Goal: Task Accomplishment & Management: Manage account settings

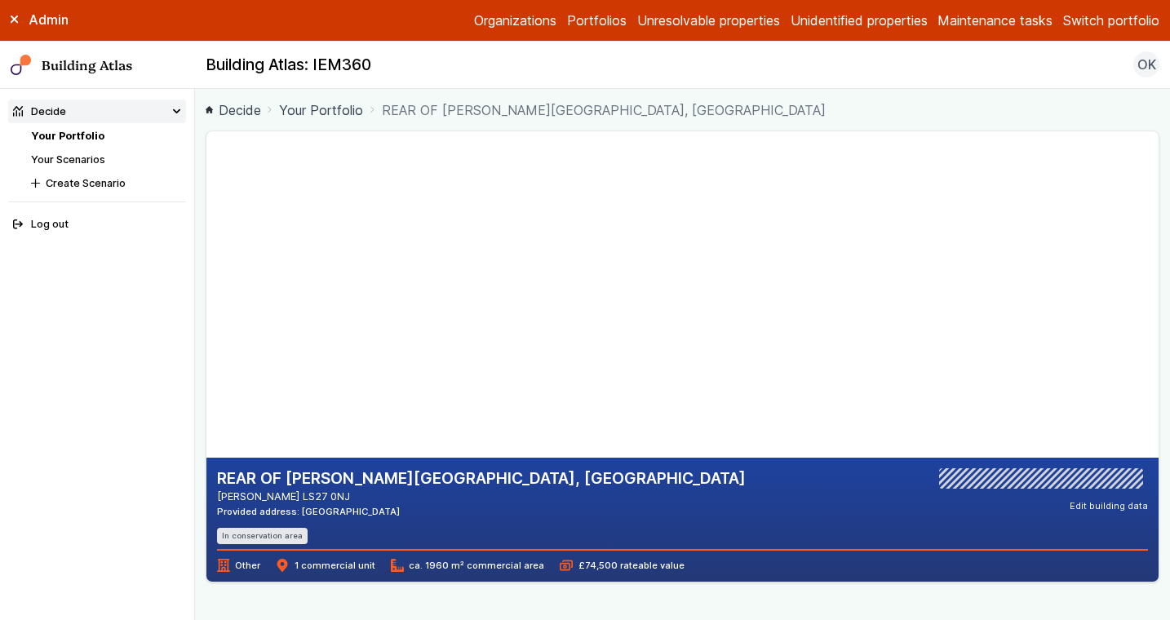
drag, startPoint x: 555, startPoint y: 377, endPoint x: 504, endPoint y: 312, distance: 82.6
click at [207, 312] on gmp-map-3d at bounding box center [207, 294] width 0 height 326
drag, startPoint x: 503, startPoint y: 240, endPoint x: 491, endPoint y: 299, distance: 60.0
click at [207, 289] on gmp-map-3d at bounding box center [207, 294] width 0 height 326
click at [1080, 11] on button "Switch portfolio" at bounding box center [1112, 21] width 96 height 20
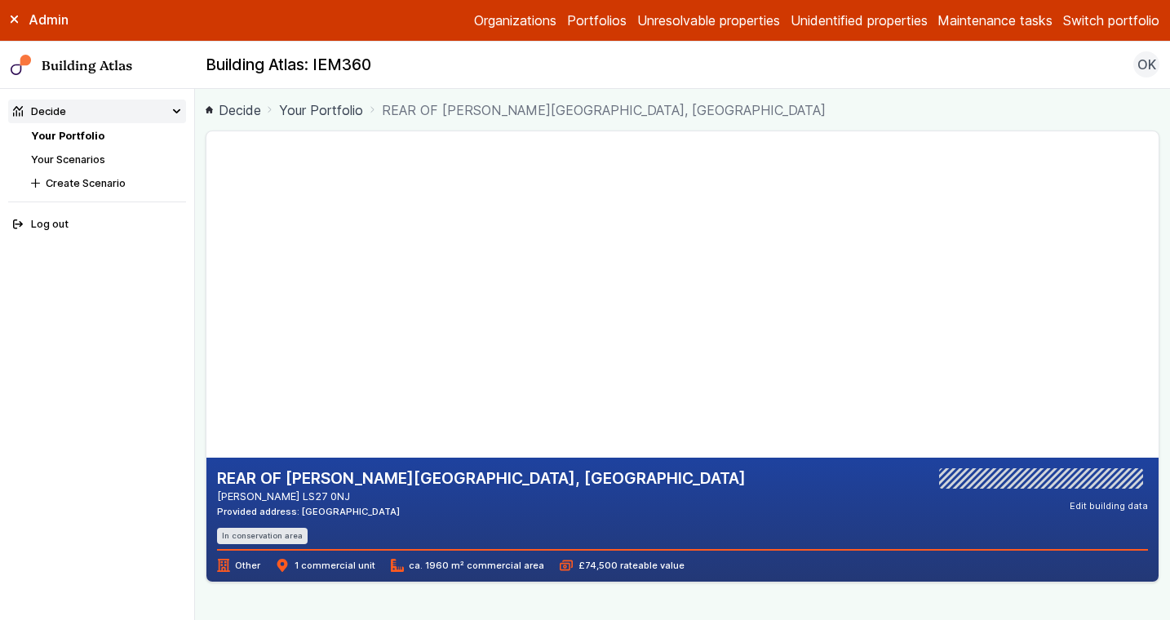
click at [0, 0] on button "IEM360" at bounding box center [0, 0] width 0 height 0
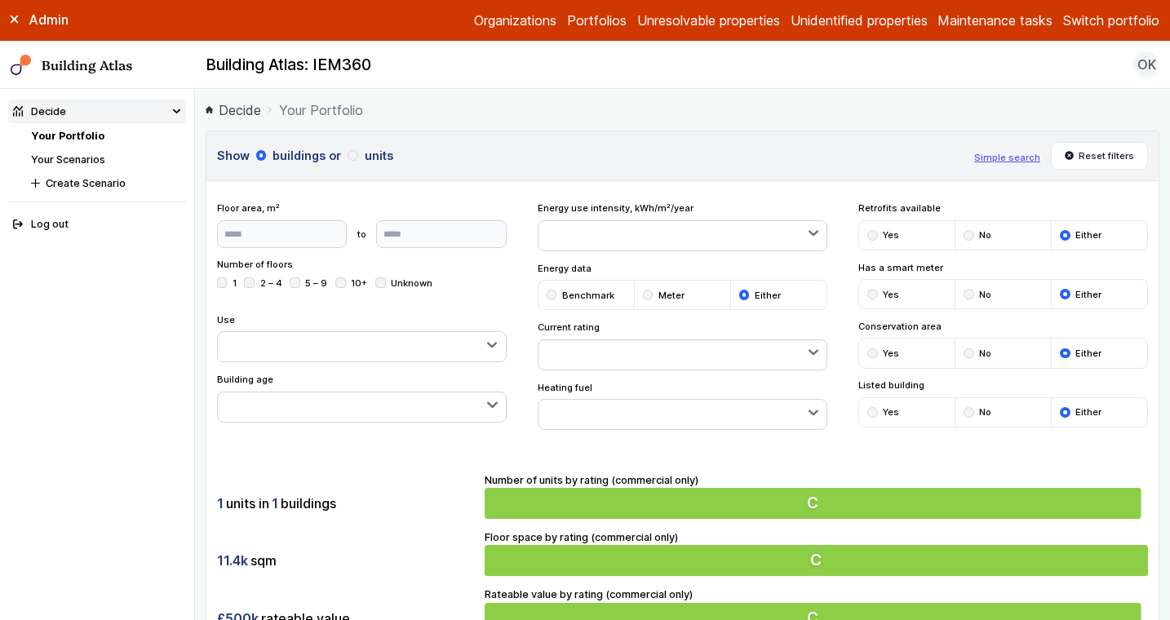
click at [420, 477] on div "1 units in 1 buildings 11.4k sqm £500k rateable value Number of units by rating…" at bounding box center [683, 553] width 953 height 204
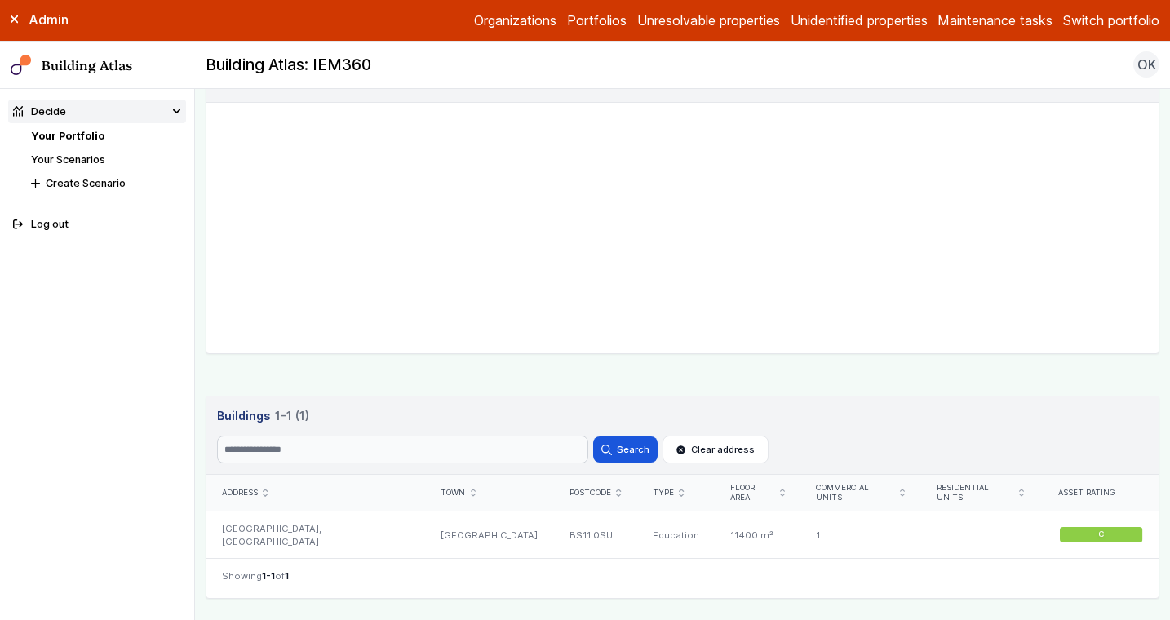
scroll to position [686, 0]
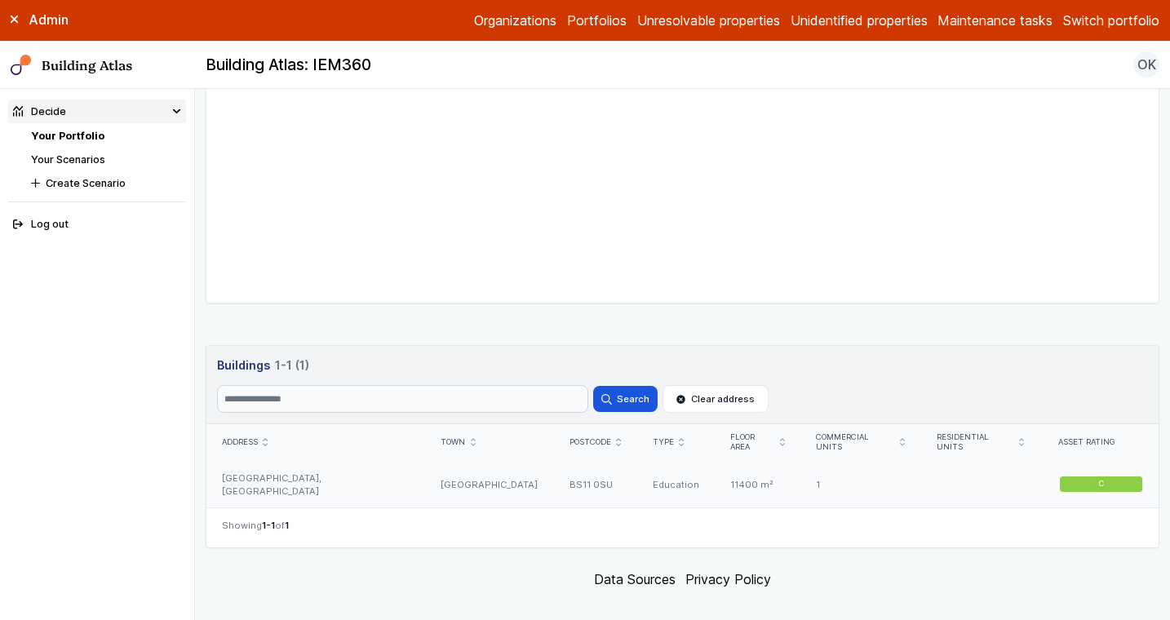
click at [375, 466] on div "[GEOGRAPHIC_DATA], [GEOGRAPHIC_DATA]" at bounding box center [317, 484] width 220 height 47
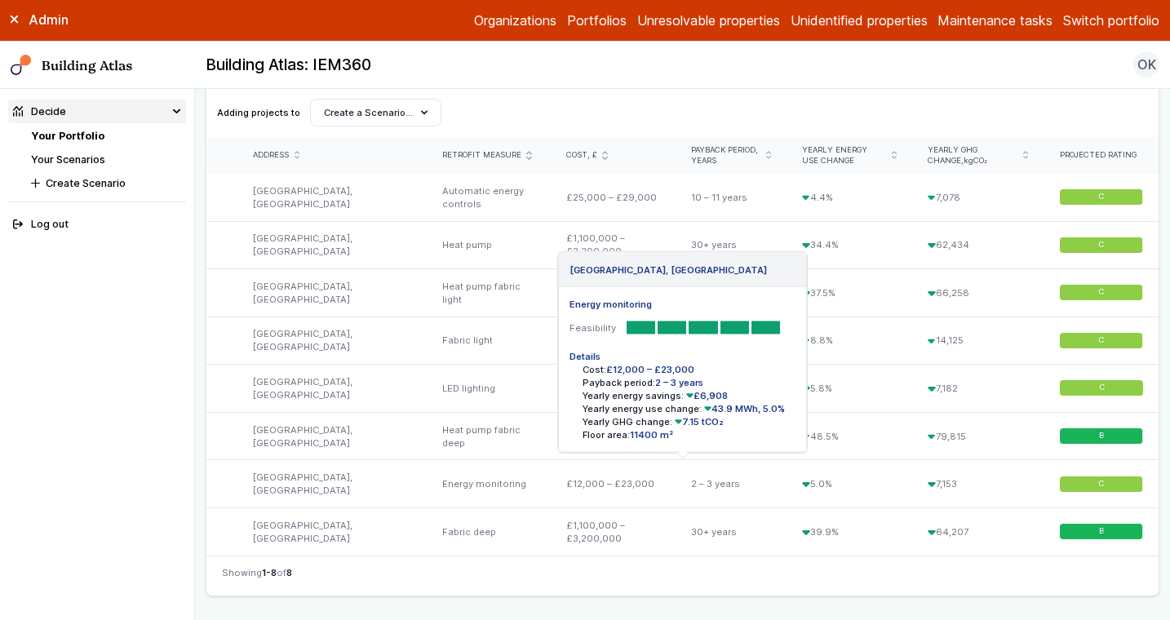
scroll to position [569, 0]
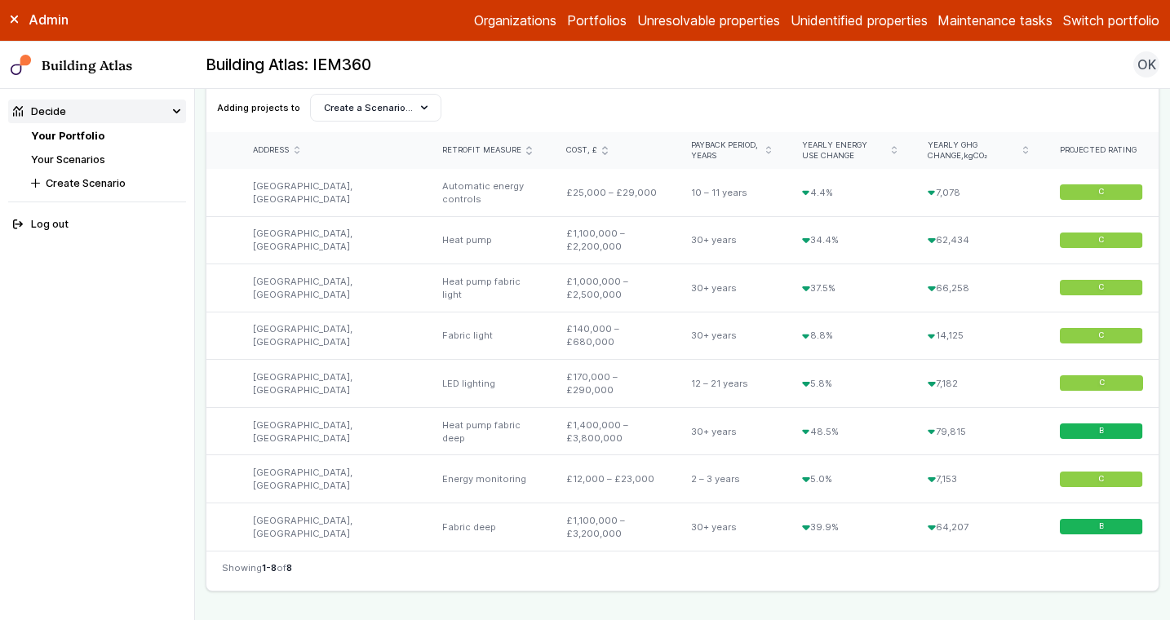
click at [581, 571] on nav "Showing 1-8 of 8" at bounding box center [683, 571] width 953 height 40
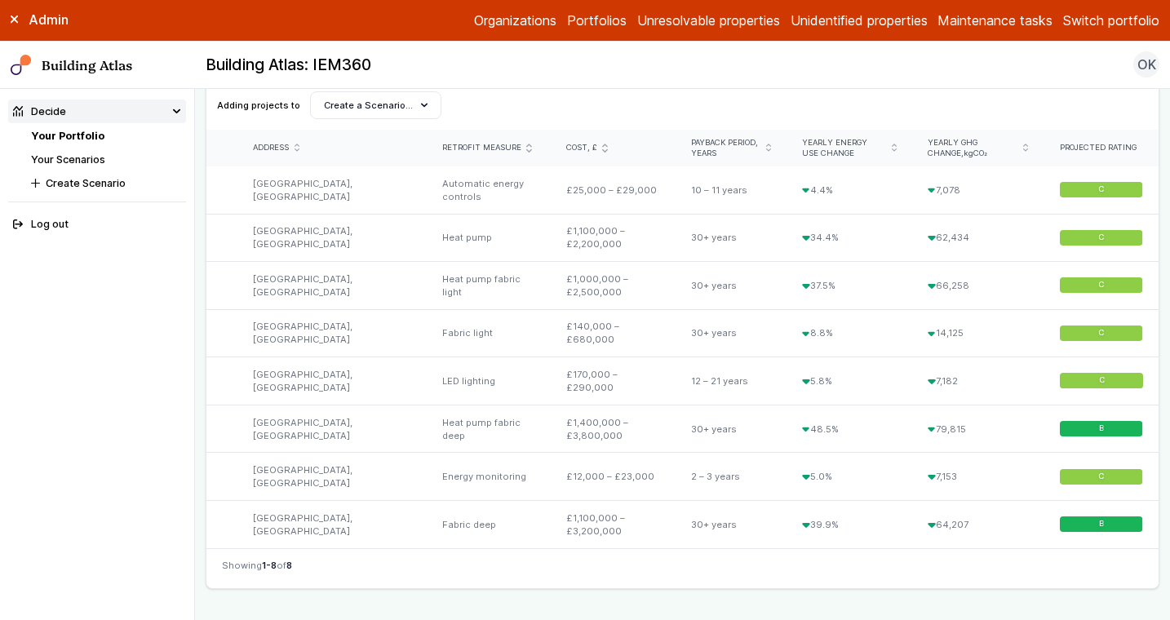
scroll to position [575, 0]
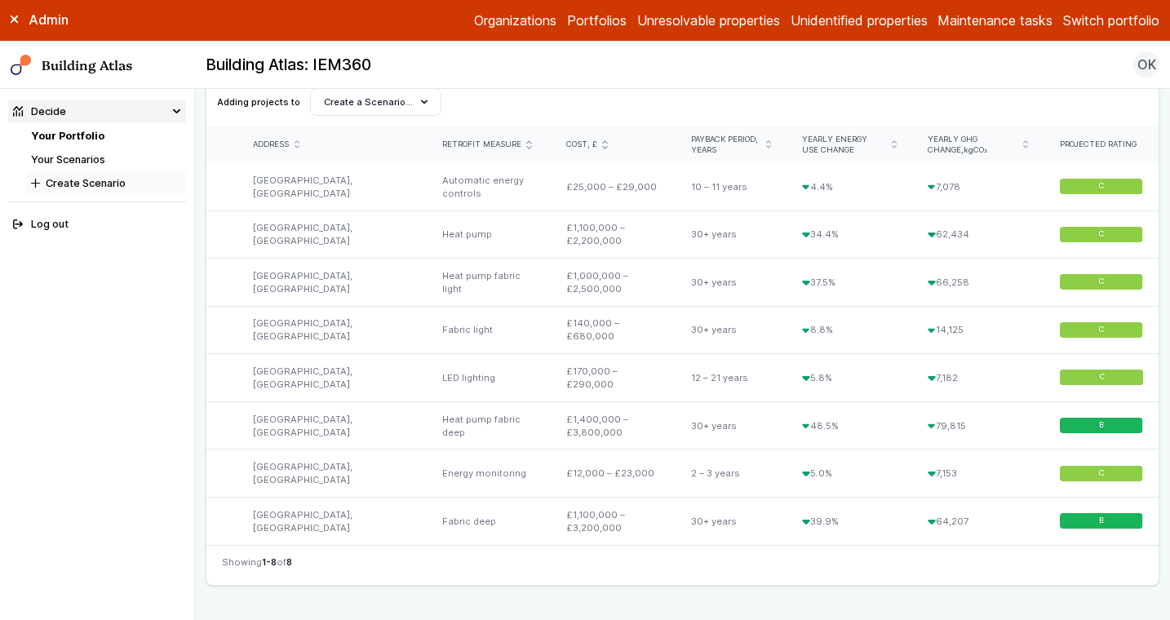
click at [91, 187] on button "Create Scenario" at bounding box center [106, 183] width 160 height 24
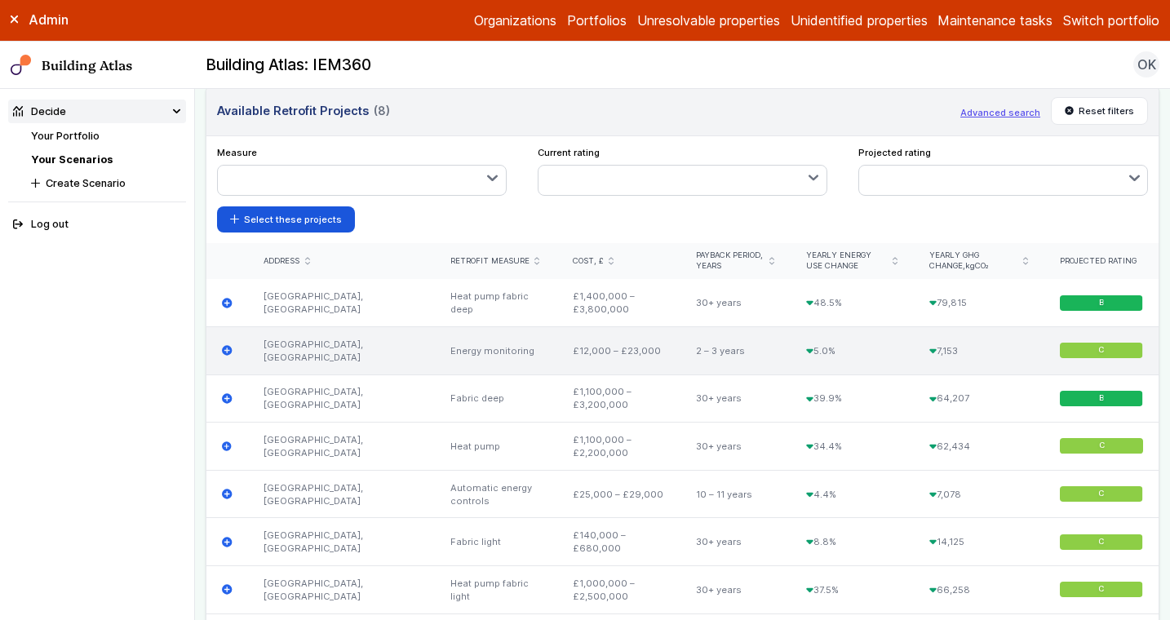
scroll to position [633, 0]
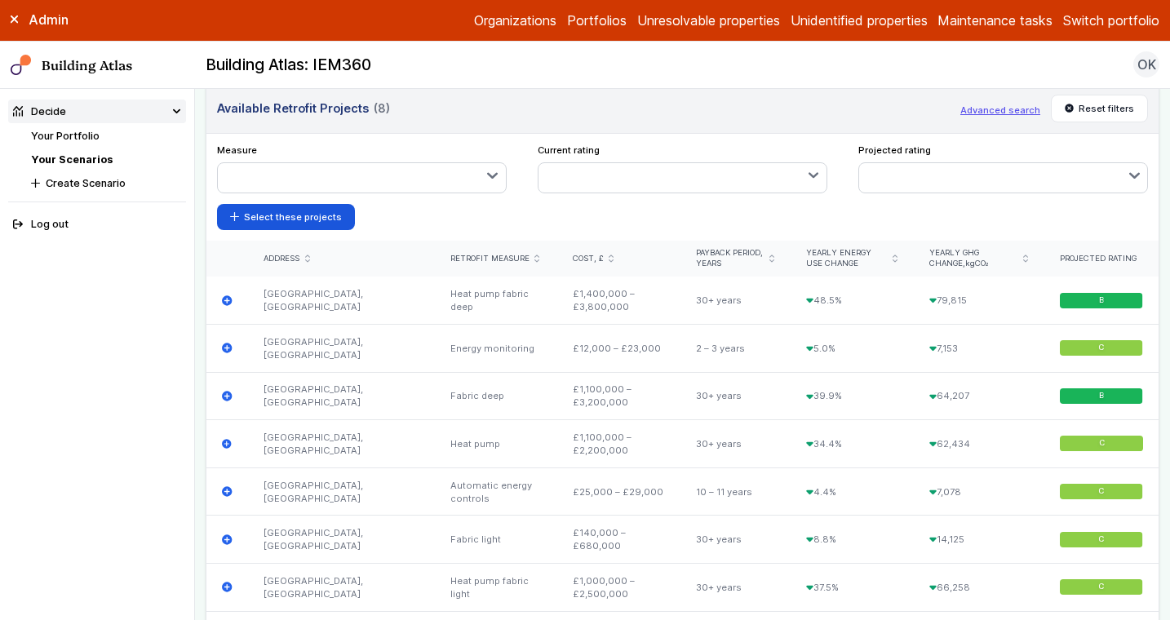
click at [64, 163] on link "Your Scenarios" at bounding box center [72, 159] width 82 height 12
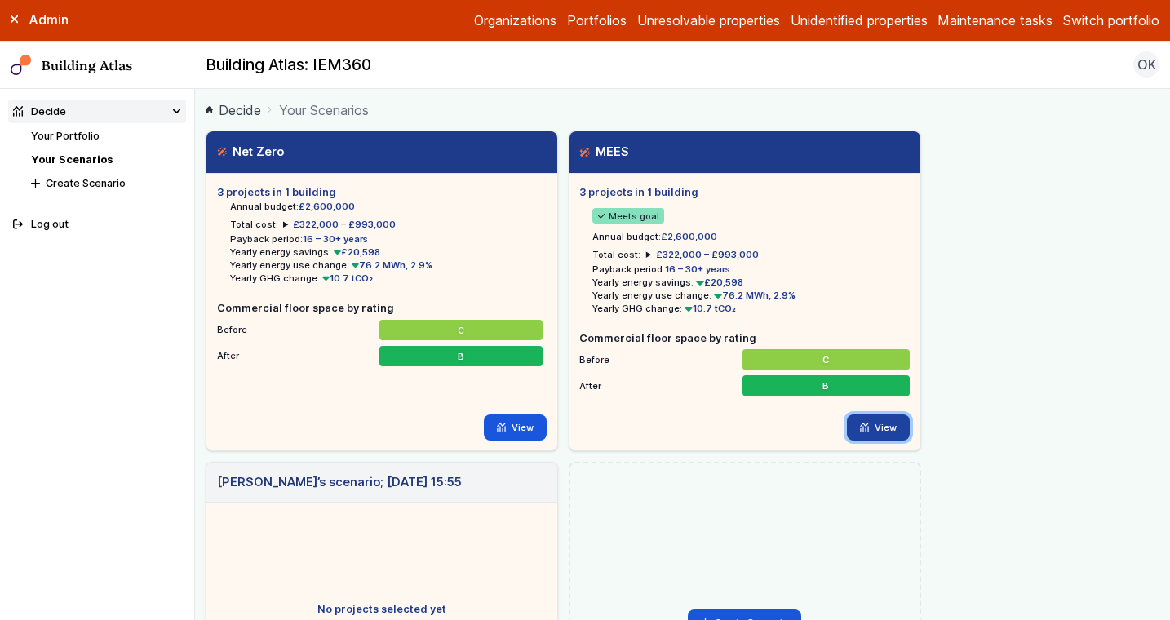
click at [876, 432] on link "View" at bounding box center [878, 428] width 63 height 26
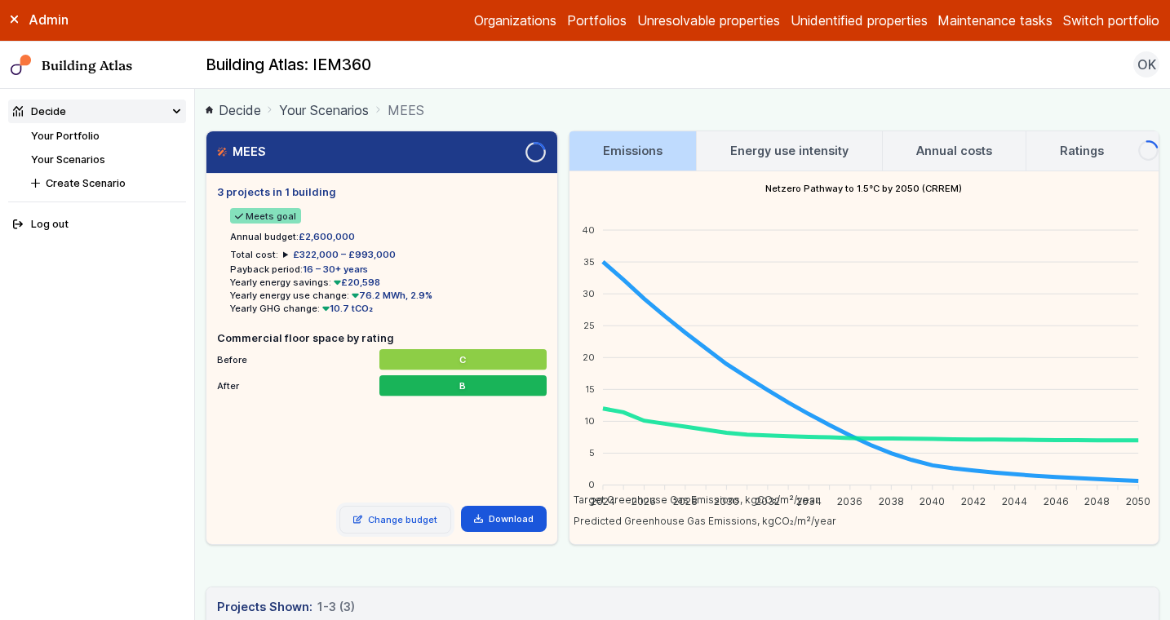
click at [410, 511] on link "Change budget" at bounding box center [396, 520] width 112 height 28
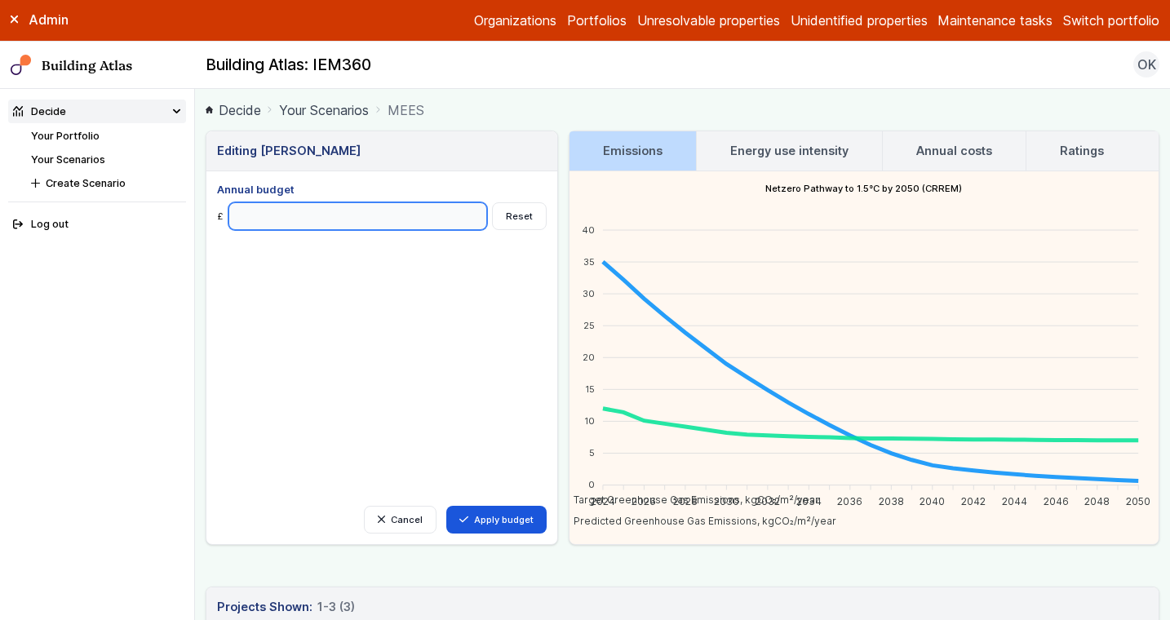
click at [315, 219] on input "Annual budget" at bounding box center [358, 216] width 259 height 28
click at [457, 566] on div "Editing [PERSON_NAME] Cancel Apply budget Annual budget £ Reset Emissions Energ…" at bounding box center [683, 489] width 954 height 717
click at [254, 220] on input "Annual budget" at bounding box center [358, 216] width 259 height 28
type input "******"
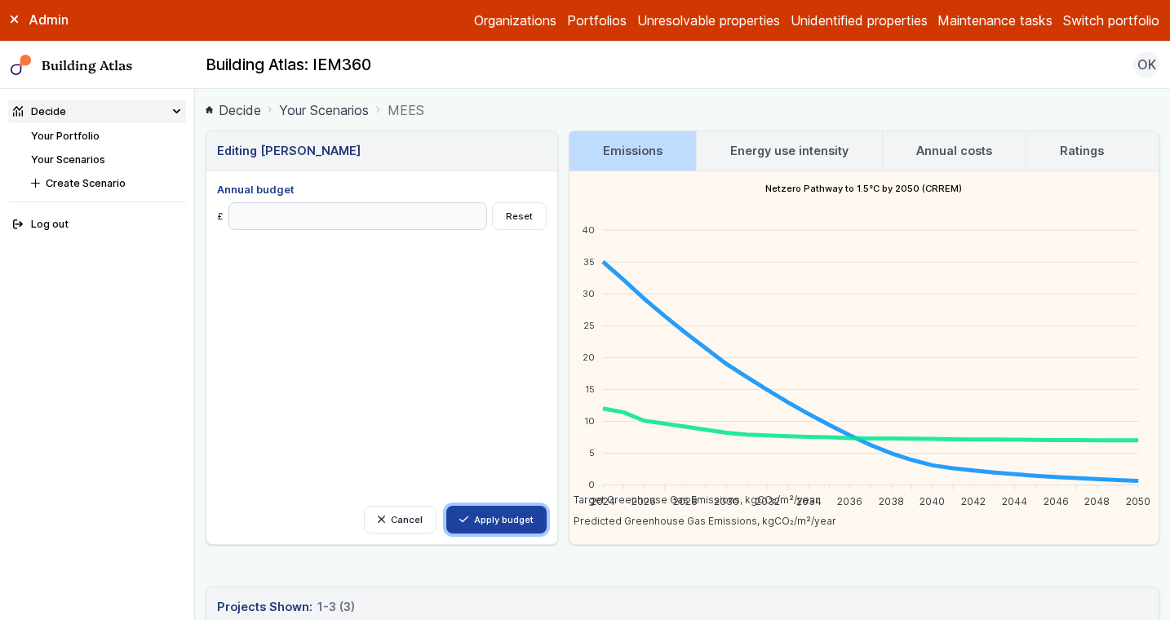
click at [493, 510] on button "Apply budget" at bounding box center [496, 520] width 100 height 28
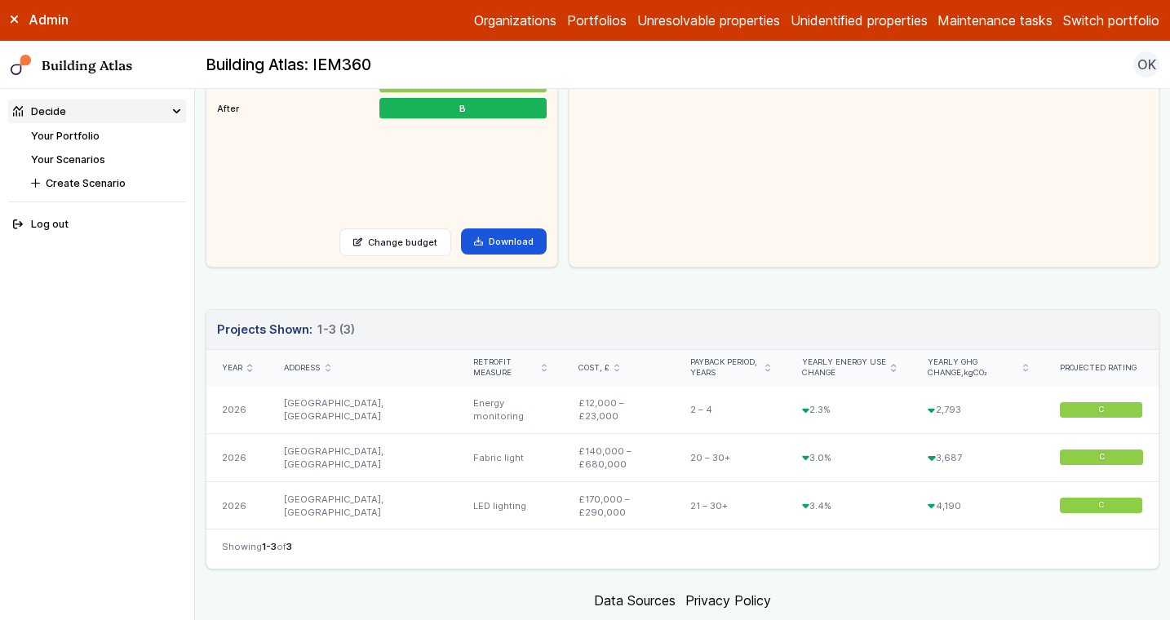
scroll to position [319, 0]
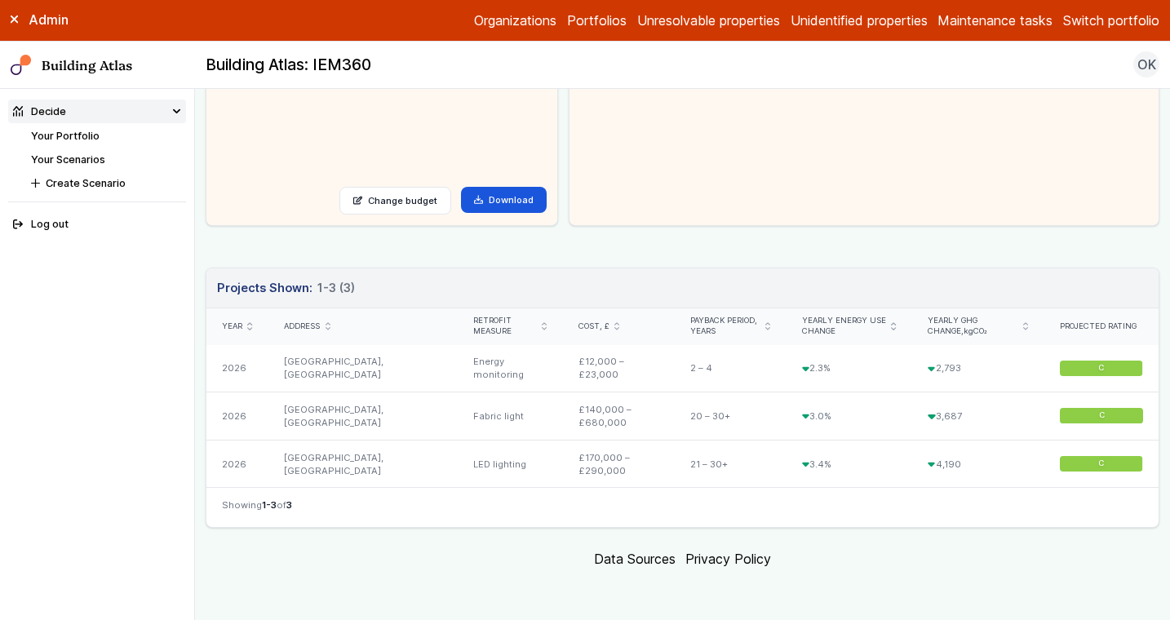
click at [495, 269] on header "Projects Shown: 3 1-3 (3)" at bounding box center [683, 289] width 953 height 40
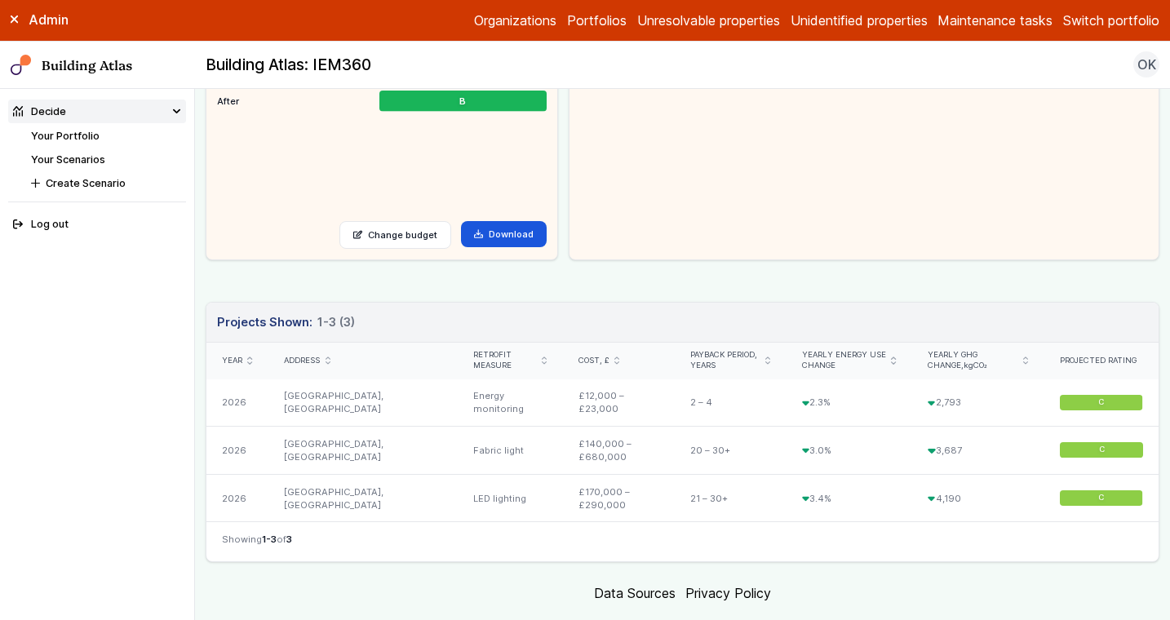
scroll to position [286, 0]
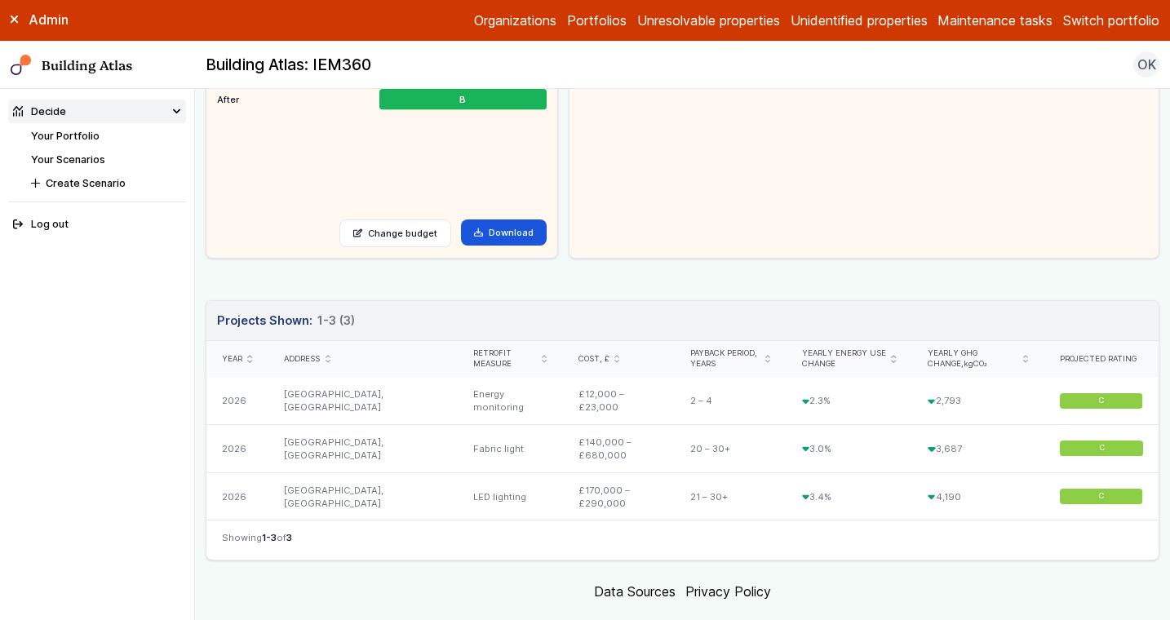
click at [88, 158] on link "Your Scenarios" at bounding box center [68, 159] width 74 height 12
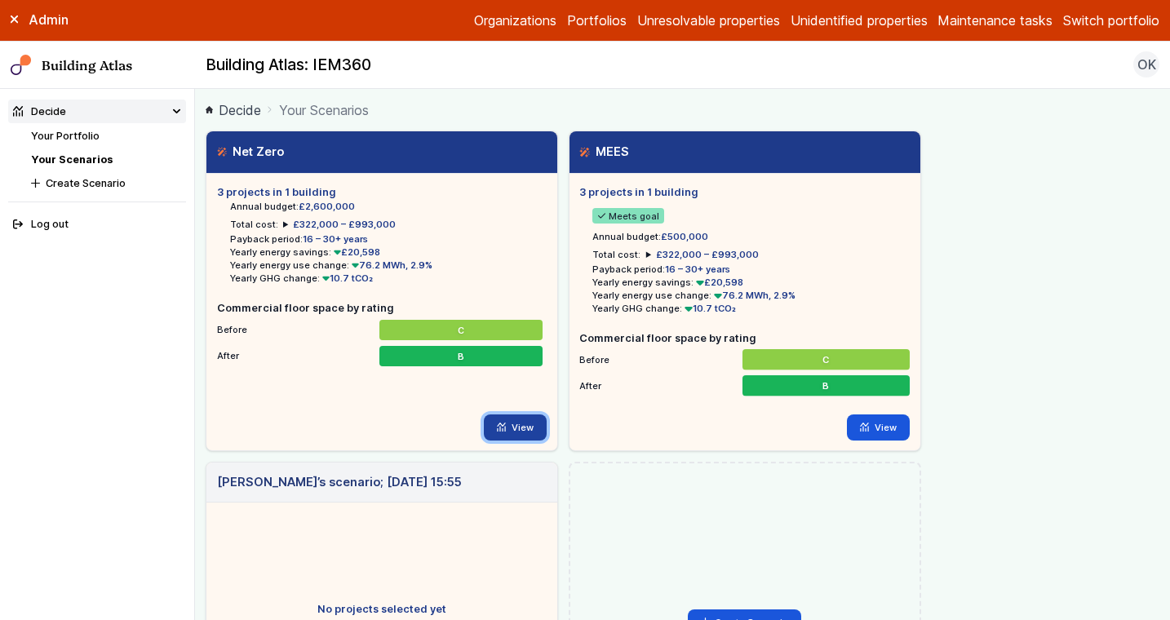
click at [517, 433] on link "View" at bounding box center [515, 428] width 63 height 26
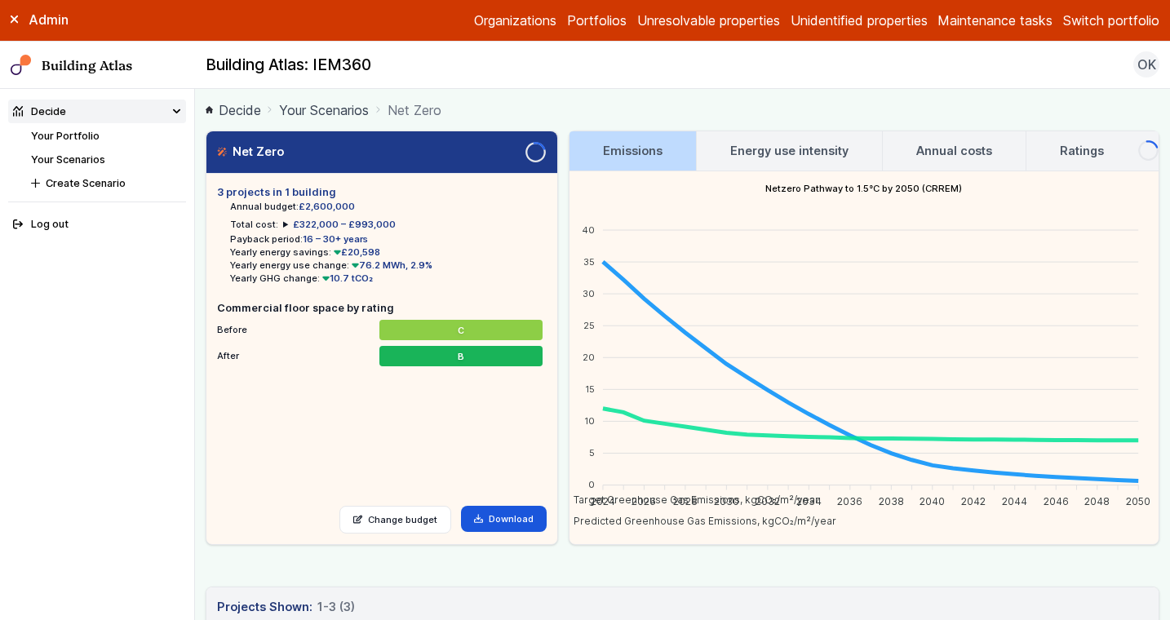
click at [600, 564] on div "Net Zero Loading 3 projects in 1 building Annual budget: £2,600,000 Total cost:…" at bounding box center [683, 489] width 954 height 717
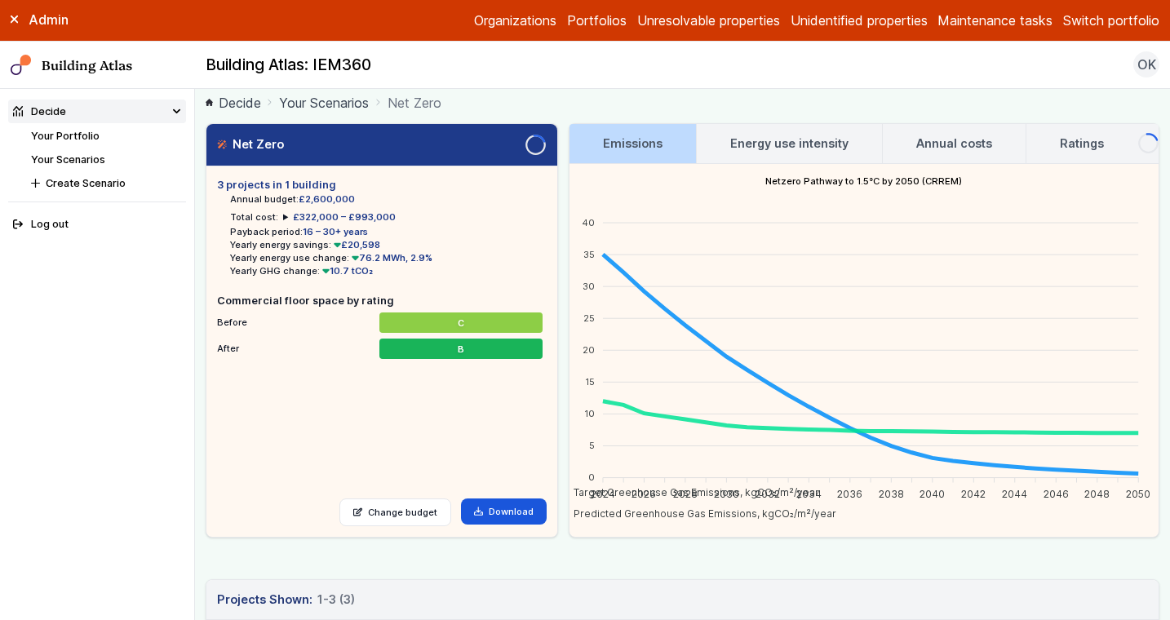
scroll to position [11, 0]
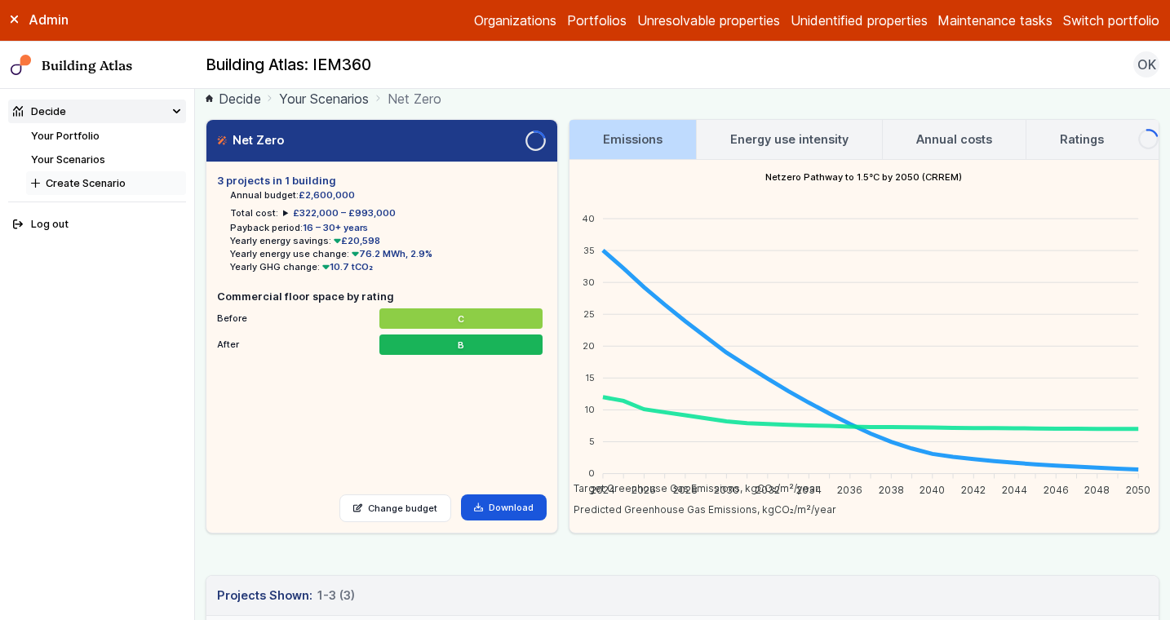
click at [95, 187] on button "Create Scenario" at bounding box center [106, 183] width 160 height 24
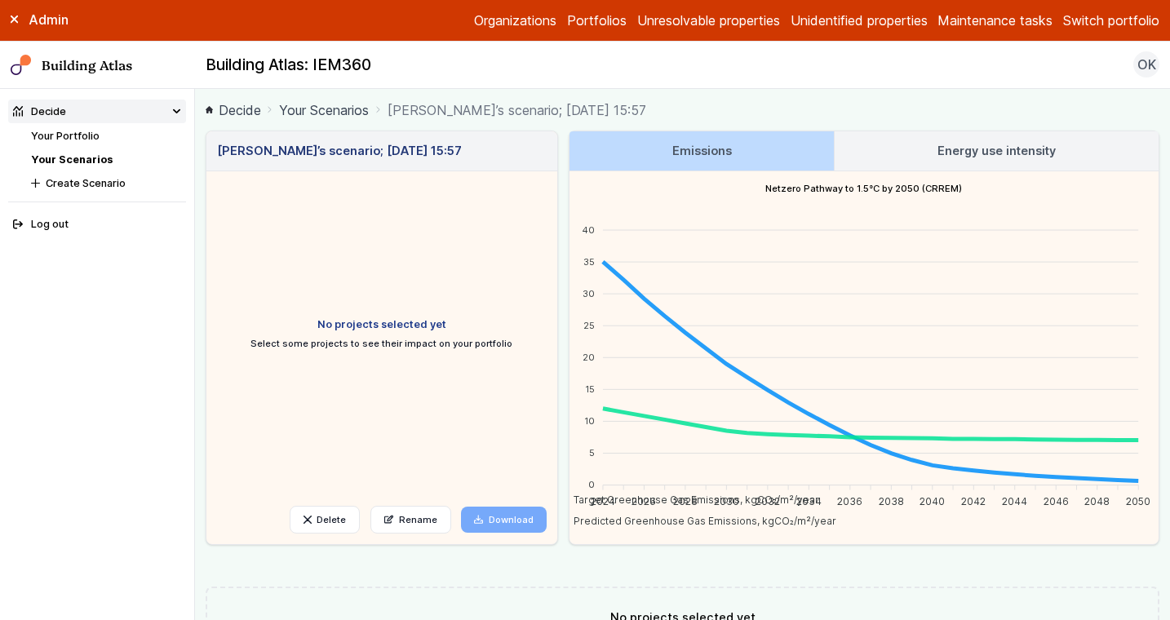
click at [82, 153] on link "Your Scenarios" at bounding box center [72, 159] width 82 height 12
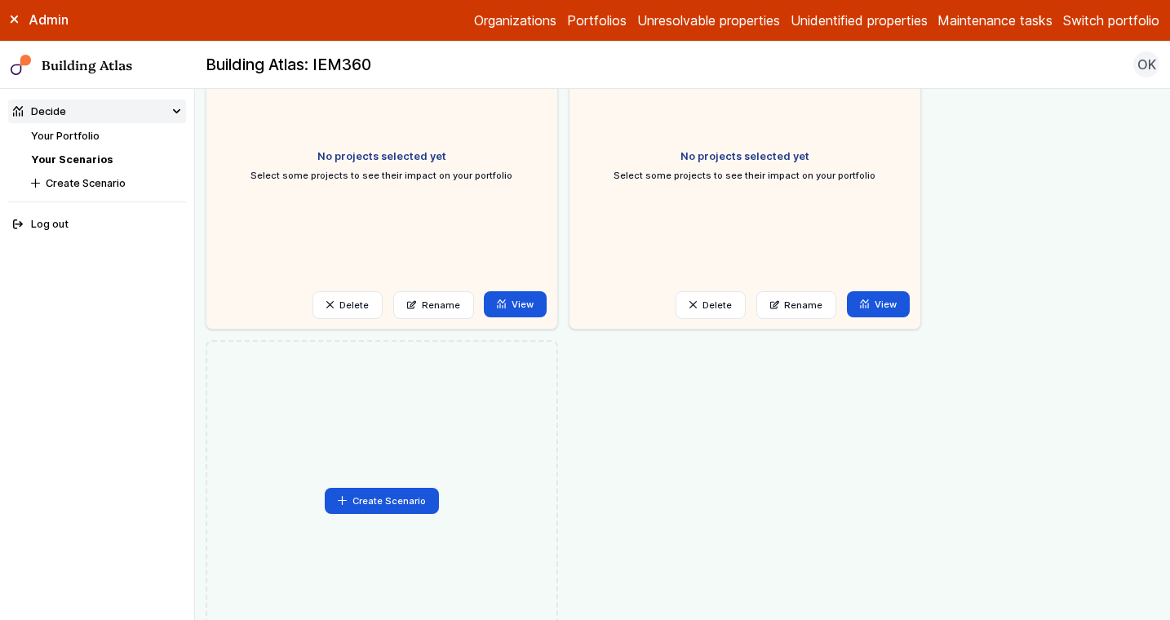
scroll to position [464, 0]
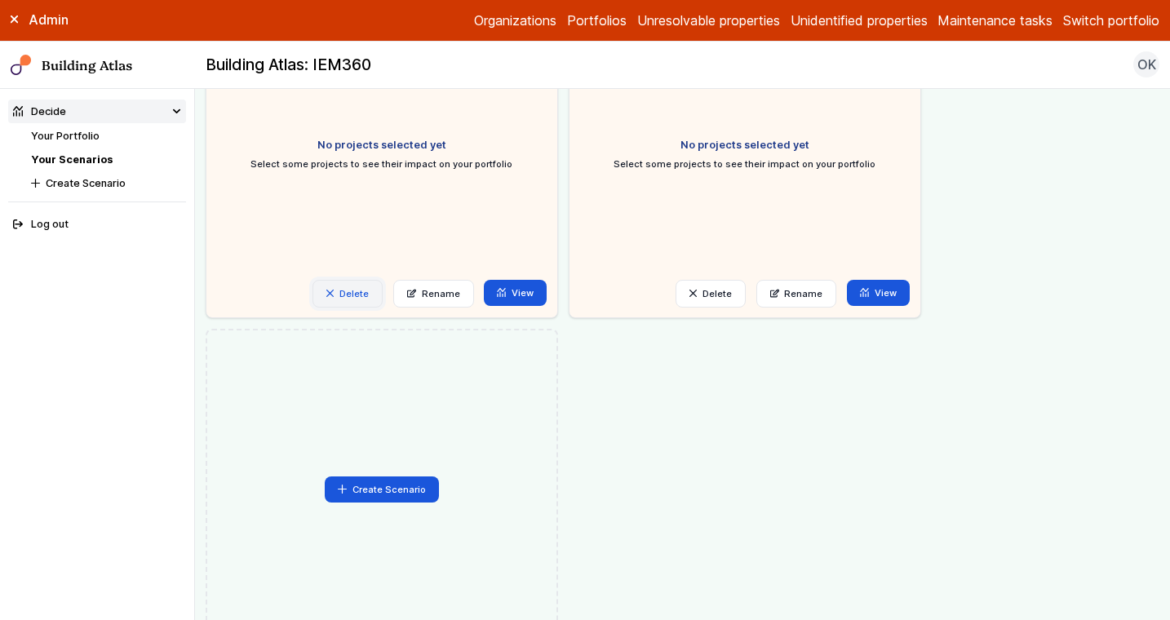
click at [335, 285] on button "Delete" at bounding box center [348, 294] width 70 height 28
click at [0, 0] on button "Delete" at bounding box center [0, 0] width 0 height 0
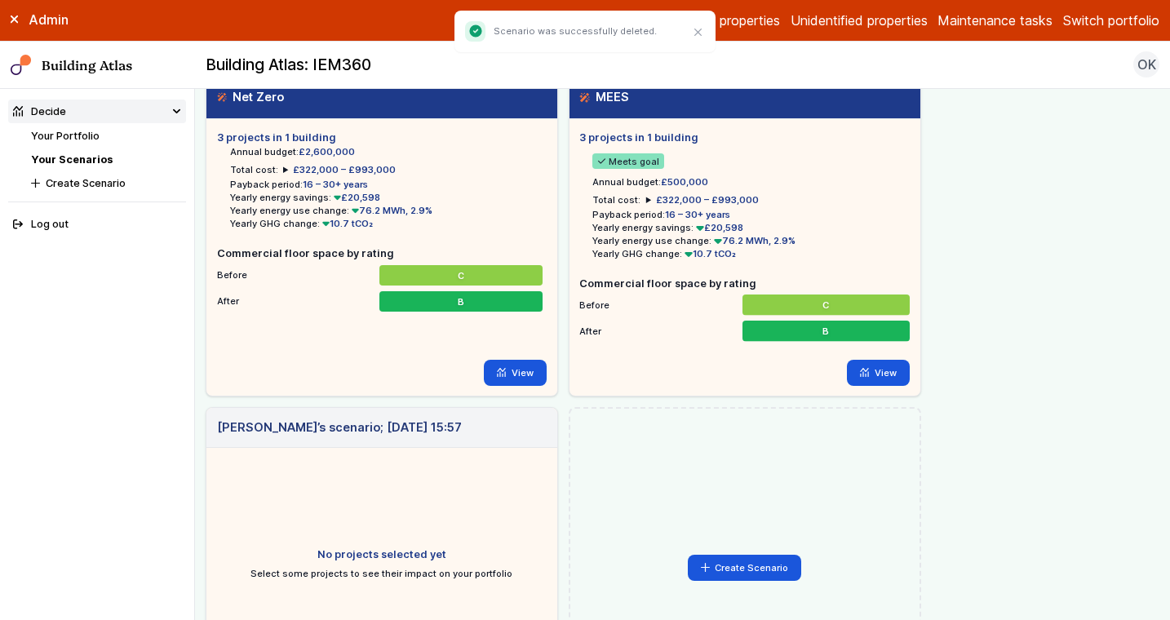
scroll to position [255, 0]
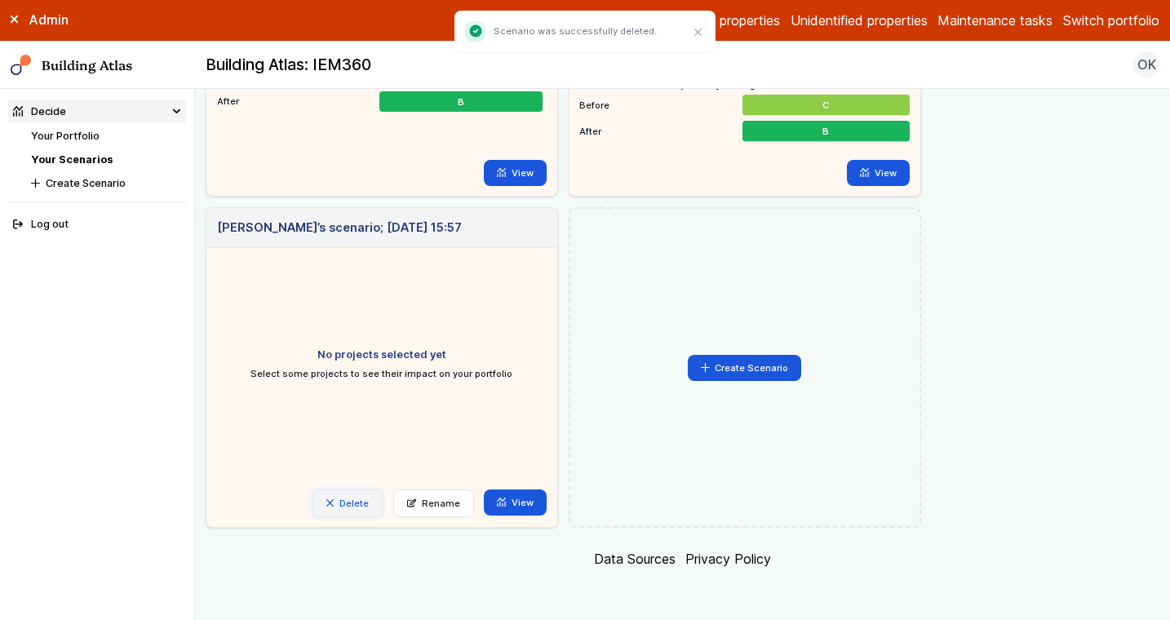
click at [344, 493] on button "Delete" at bounding box center [348, 504] width 70 height 28
click at [0, 0] on button "Delete" at bounding box center [0, 0] width 0 height 0
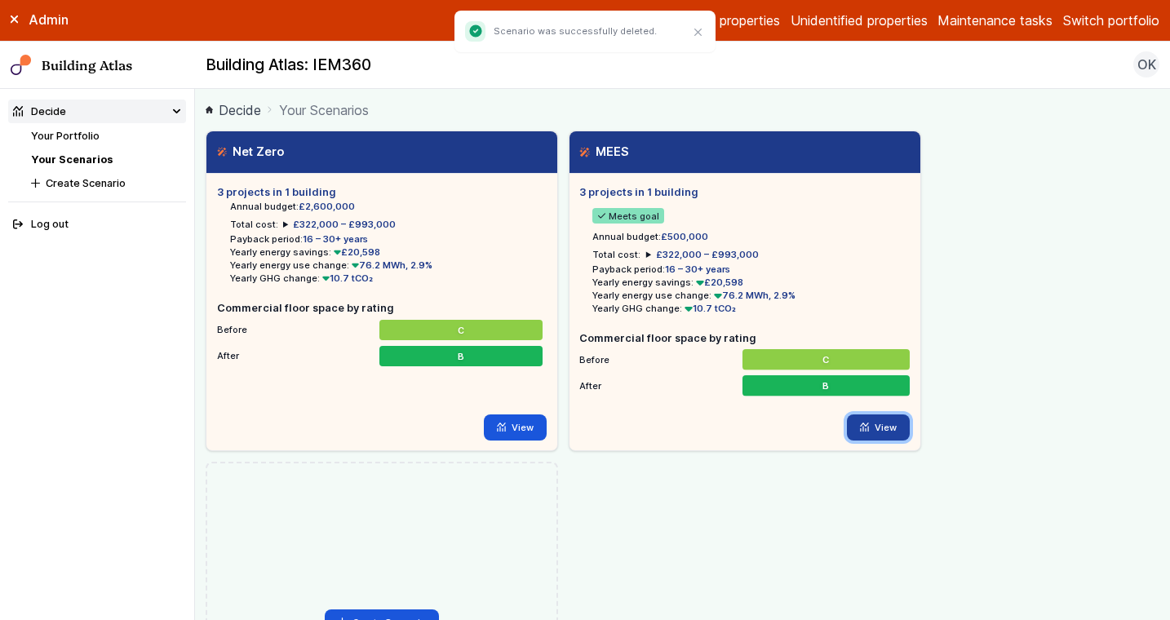
click at [891, 432] on link "View" at bounding box center [878, 428] width 63 height 26
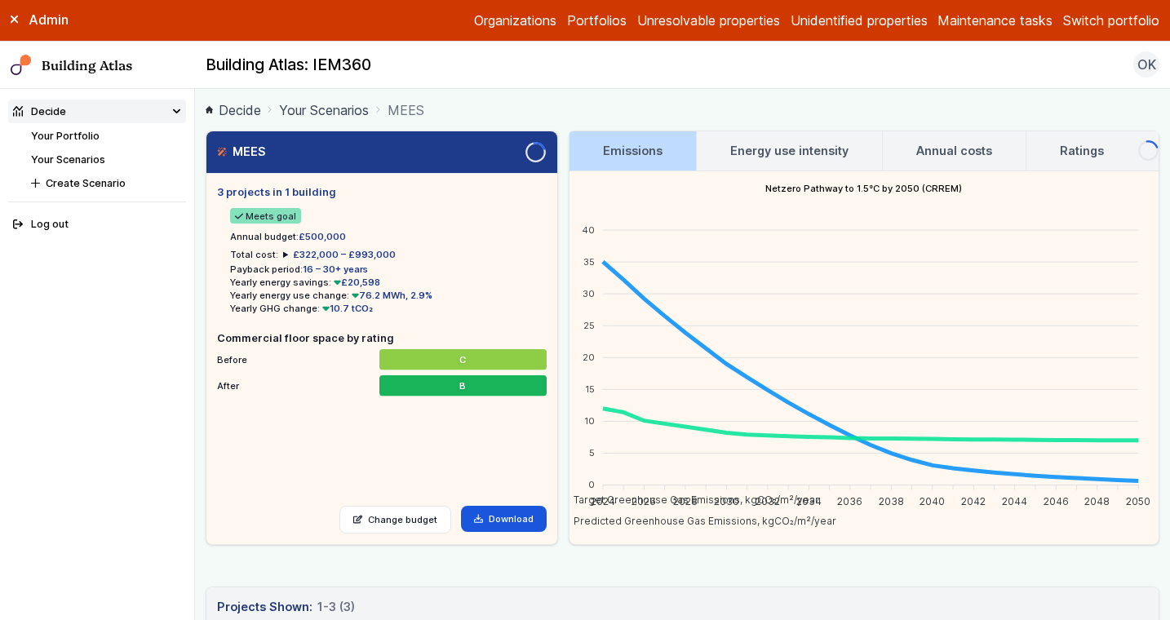
click at [931, 154] on h3 "Annual costs" at bounding box center [955, 151] width 76 height 18
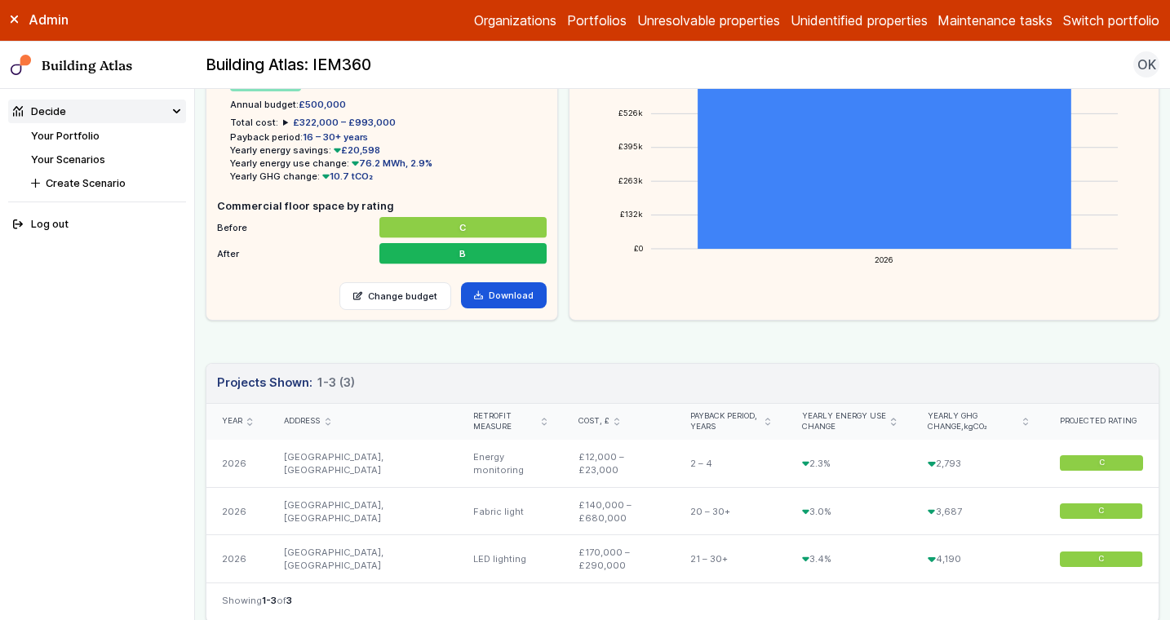
scroll to position [128, 0]
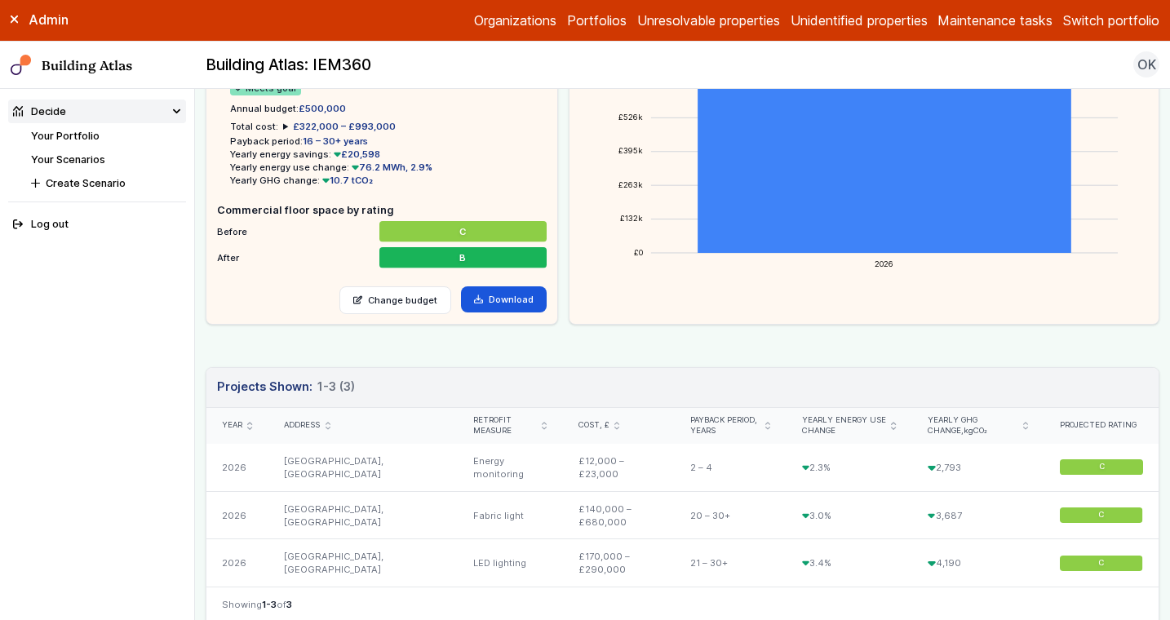
click at [68, 131] on link "Your Portfolio" at bounding box center [65, 136] width 69 height 12
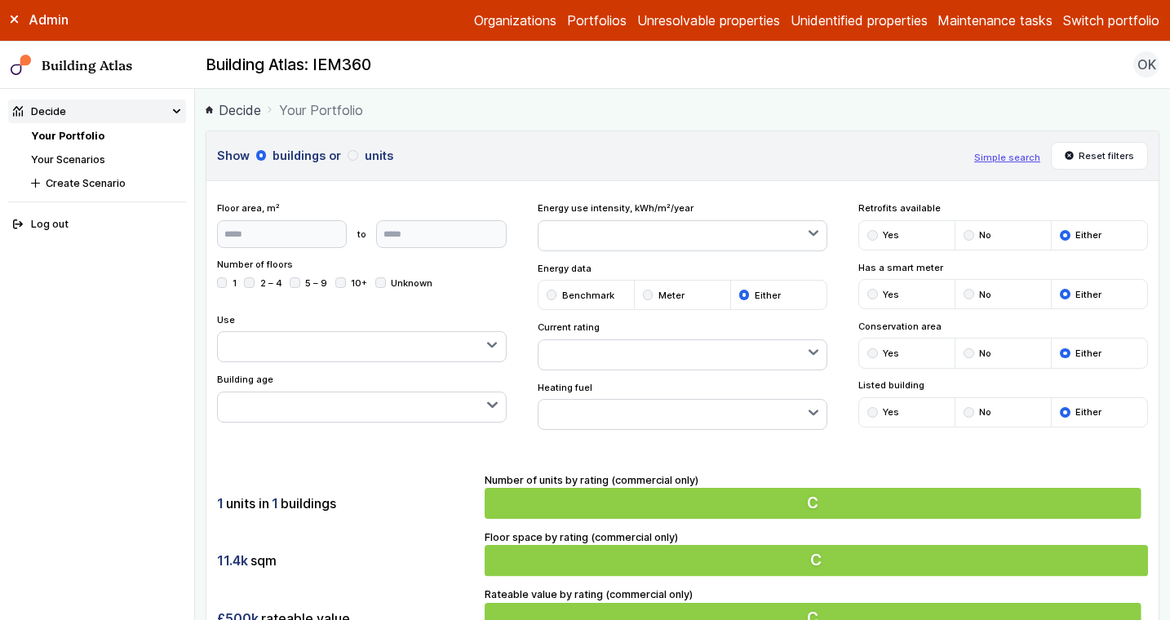
click at [76, 158] on link "Your Scenarios" at bounding box center [68, 159] width 74 height 12
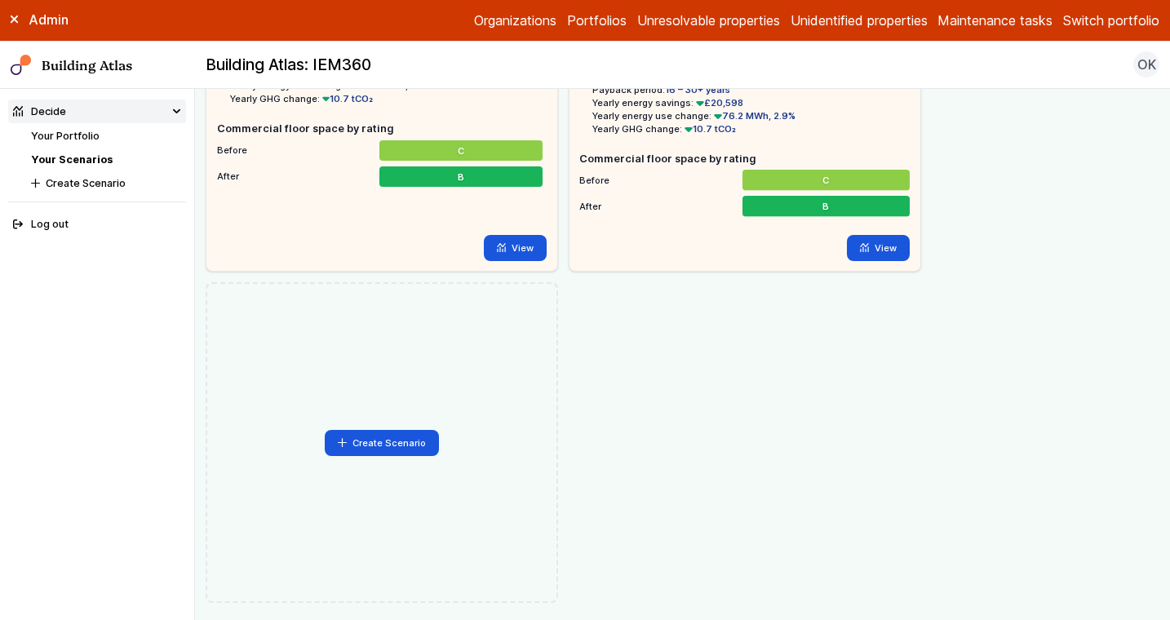
scroll to position [255, 0]
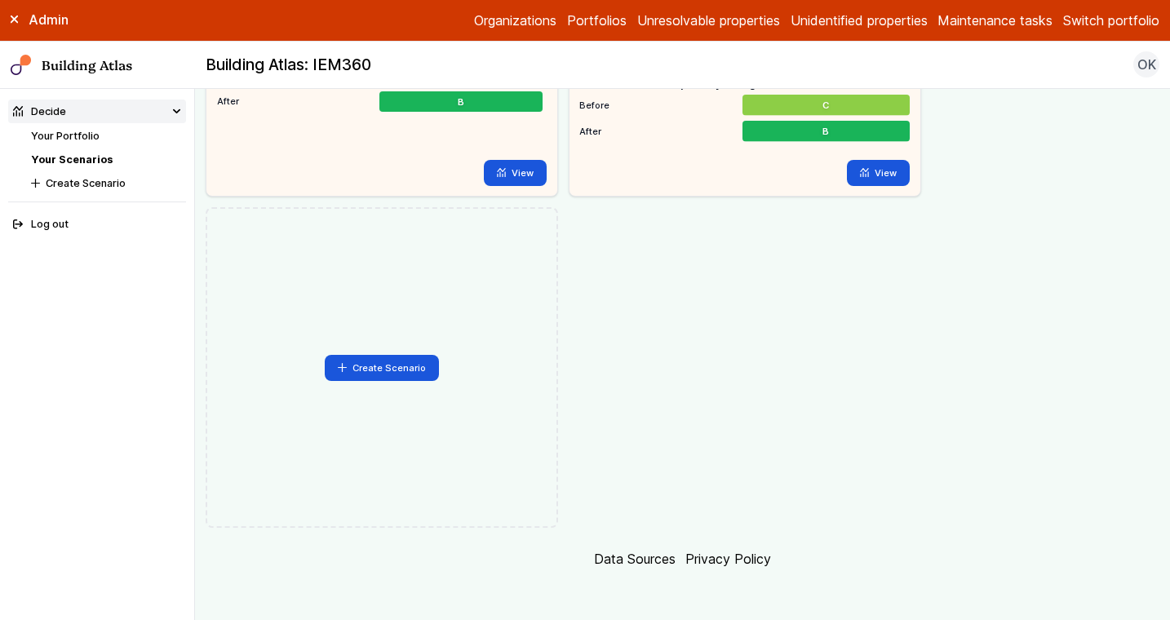
click at [64, 135] on link "Your Portfolio" at bounding box center [65, 136] width 69 height 12
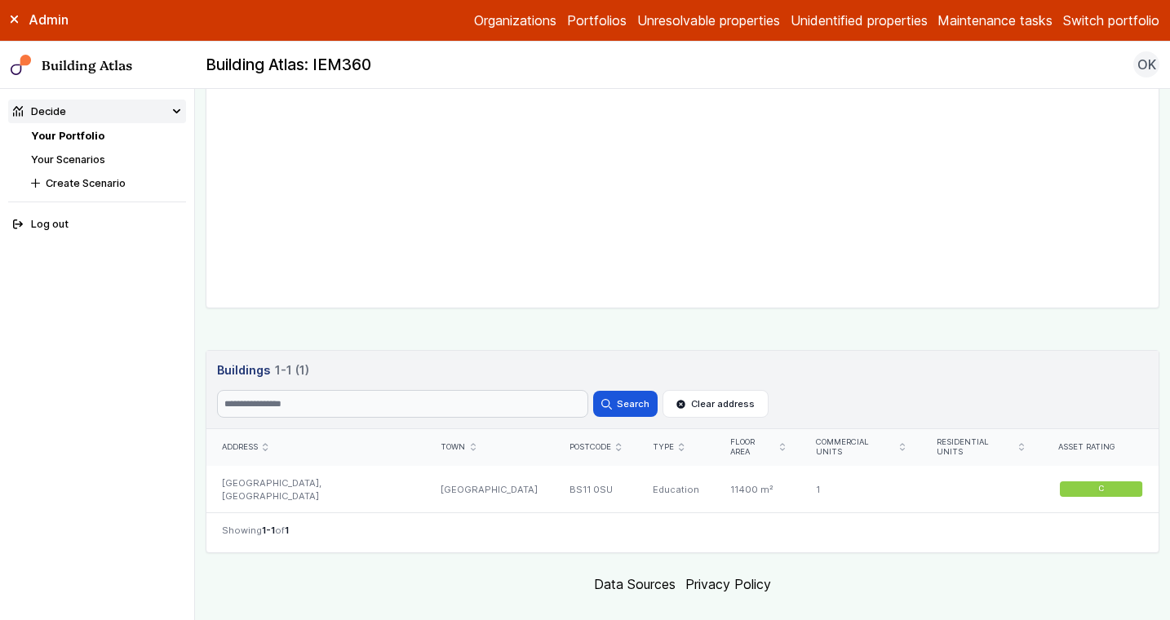
scroll to position [686, 0]
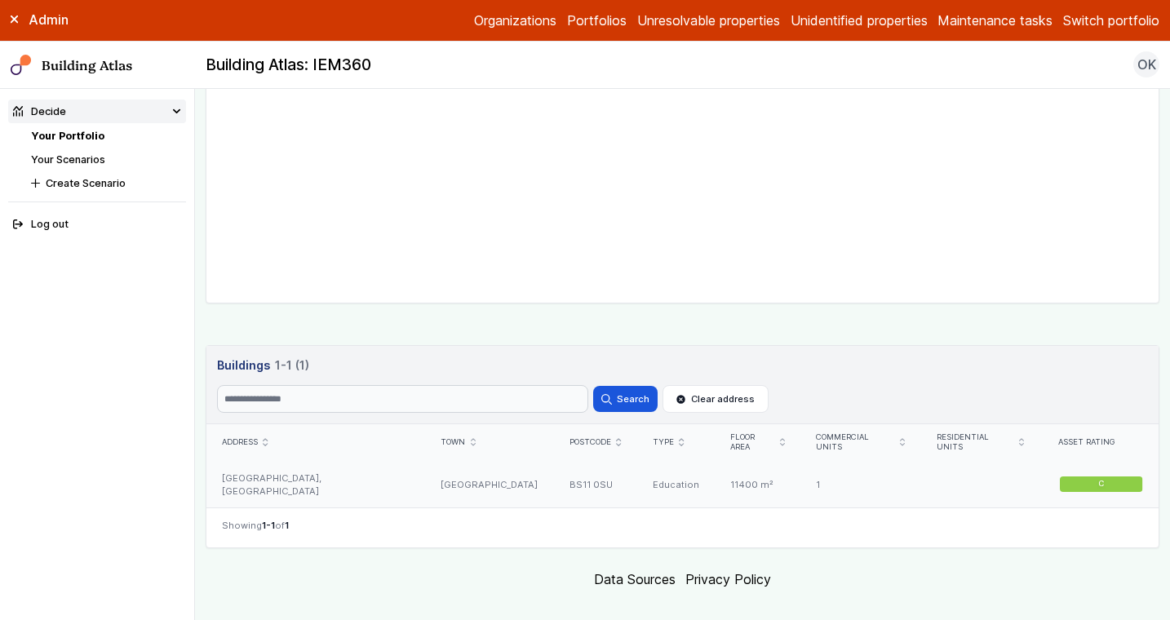
click at [331, 471] on div "[GEOGRAPHIC_DATA], [GEOGRAPHIC_DATA]" at bounding box center [317, 484] width 220 height 47
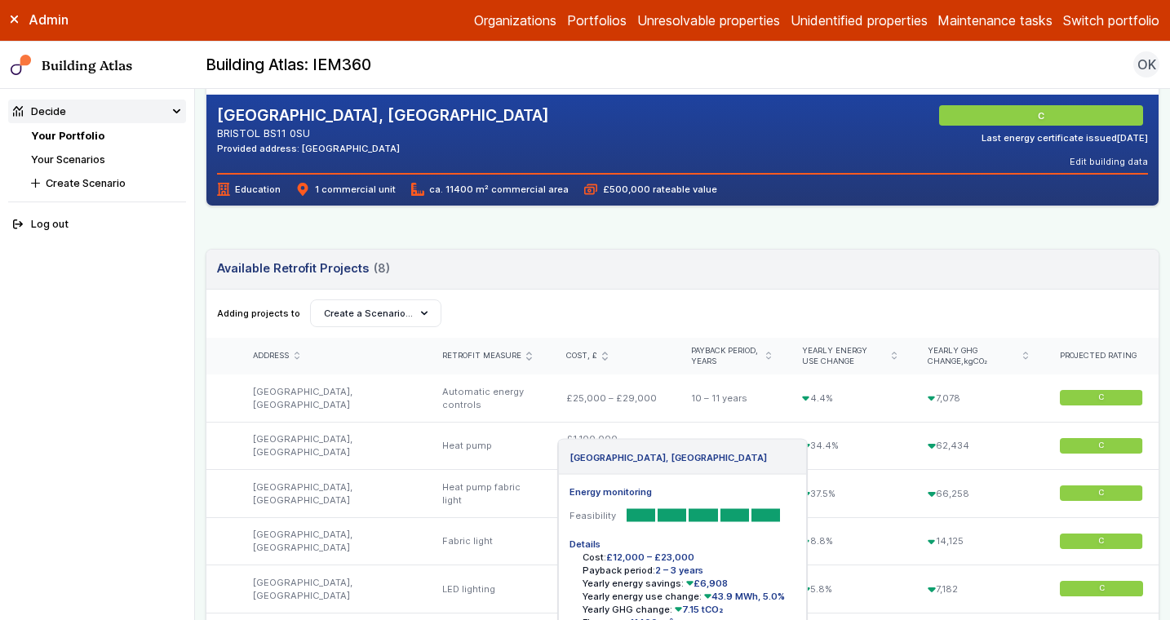
scroll to position [358, 0]
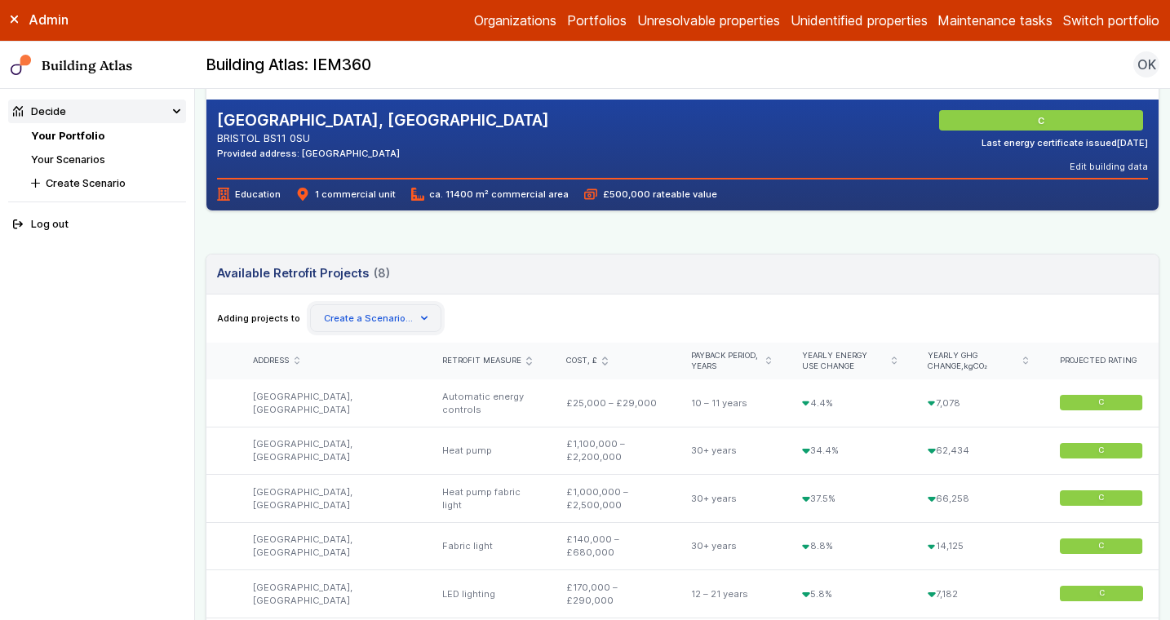
click at [358, 325] on button "Create a Scenario…" at bounding box center [375, 318] width 131 height 28
click at [0, 0] on button "Create Scenario" at bounding box center [0, 0] width 0 height 0
click at [549, 277] on header "Available Retrofit Projects 8 (8) Loading" at bounding box center [683, 275] width 953 height 40
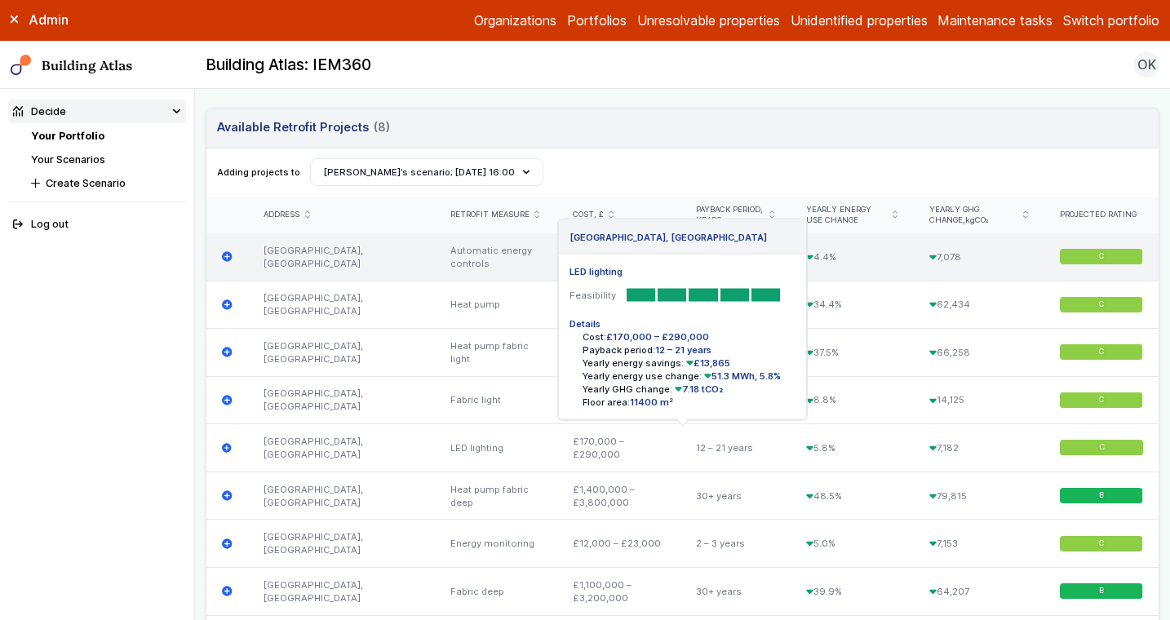
scroll to position [500, 0]
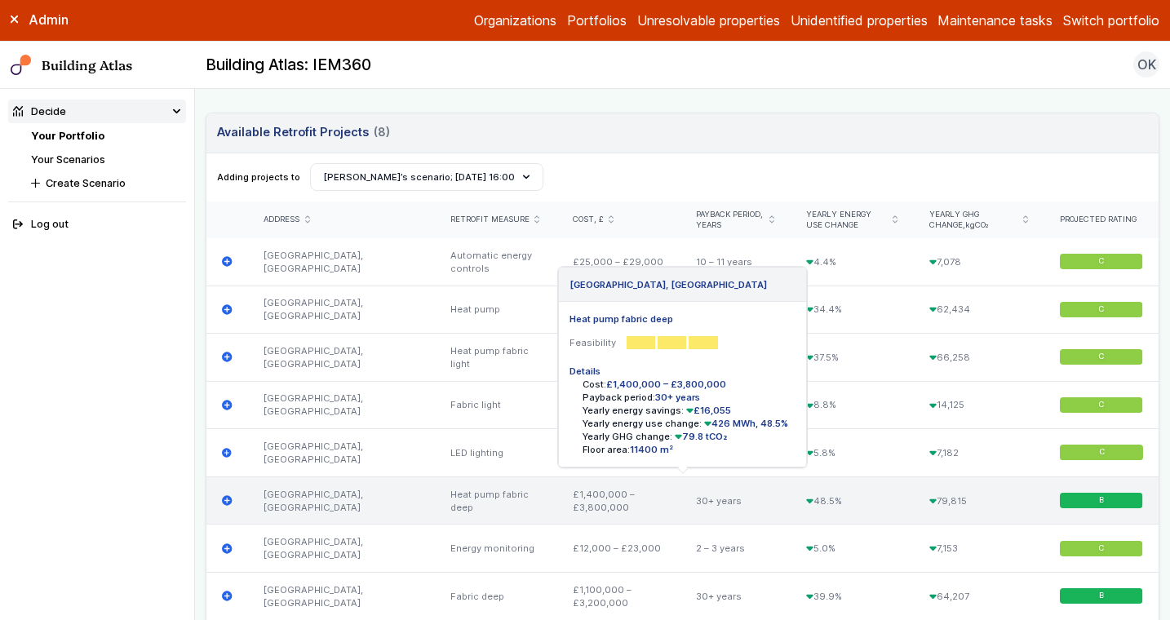
click at [228, 498] on icon "submit" at bounding box center [227, 501] width 10 height 10
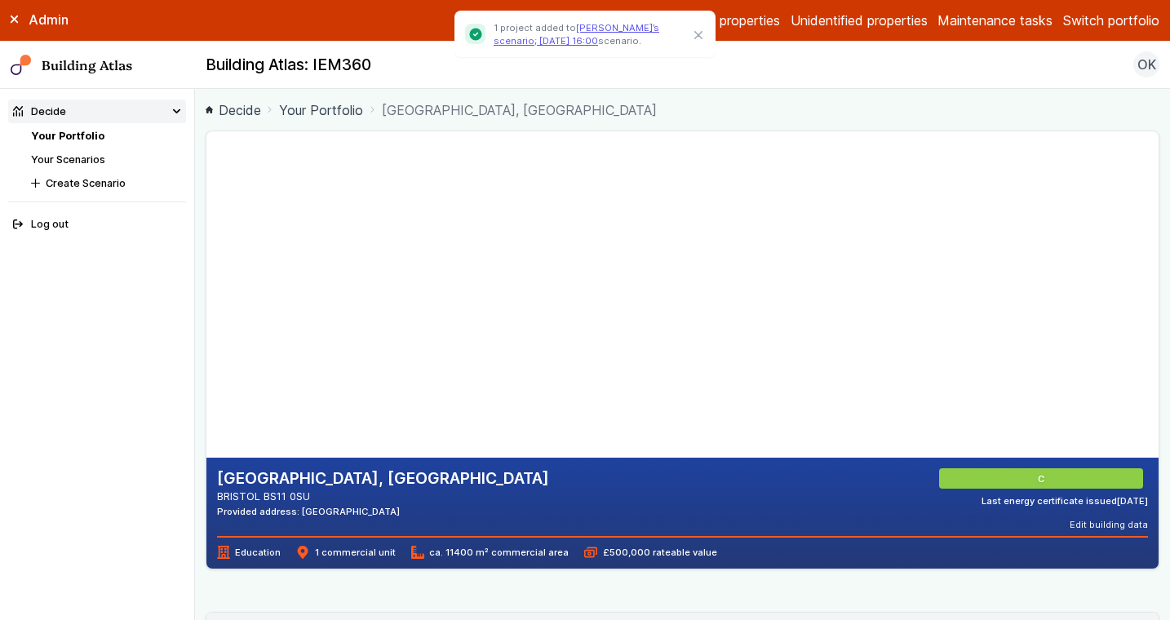
click at [85, 159] on link "Your Scenarios" at bounding box center [68, 159] width 74 height 12
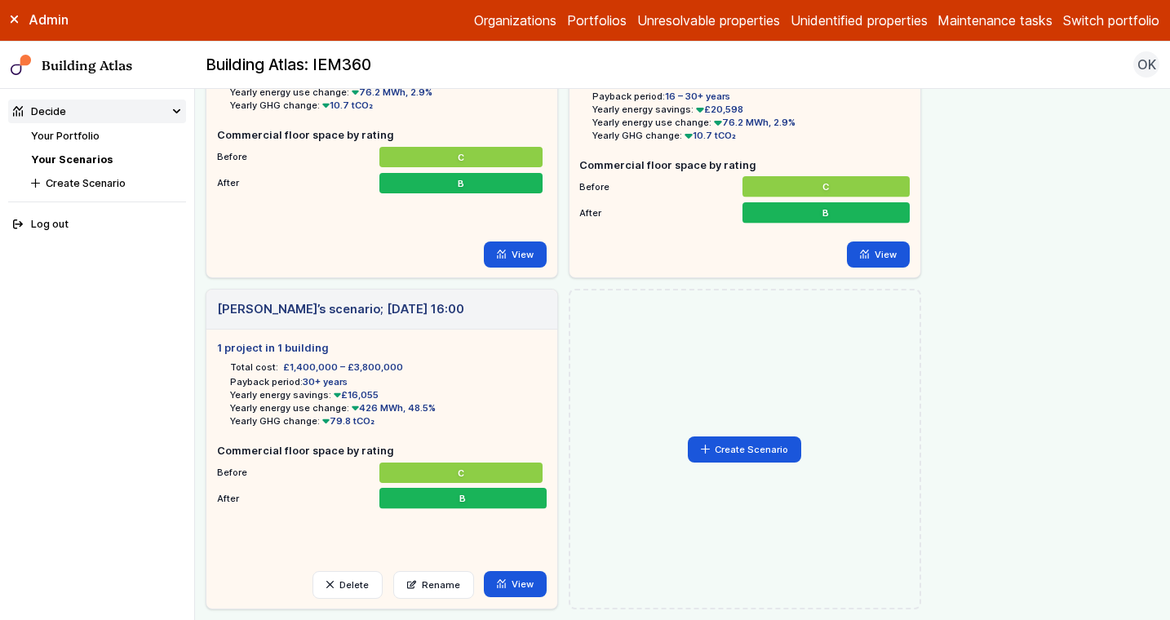
scroll to position [255, 0]
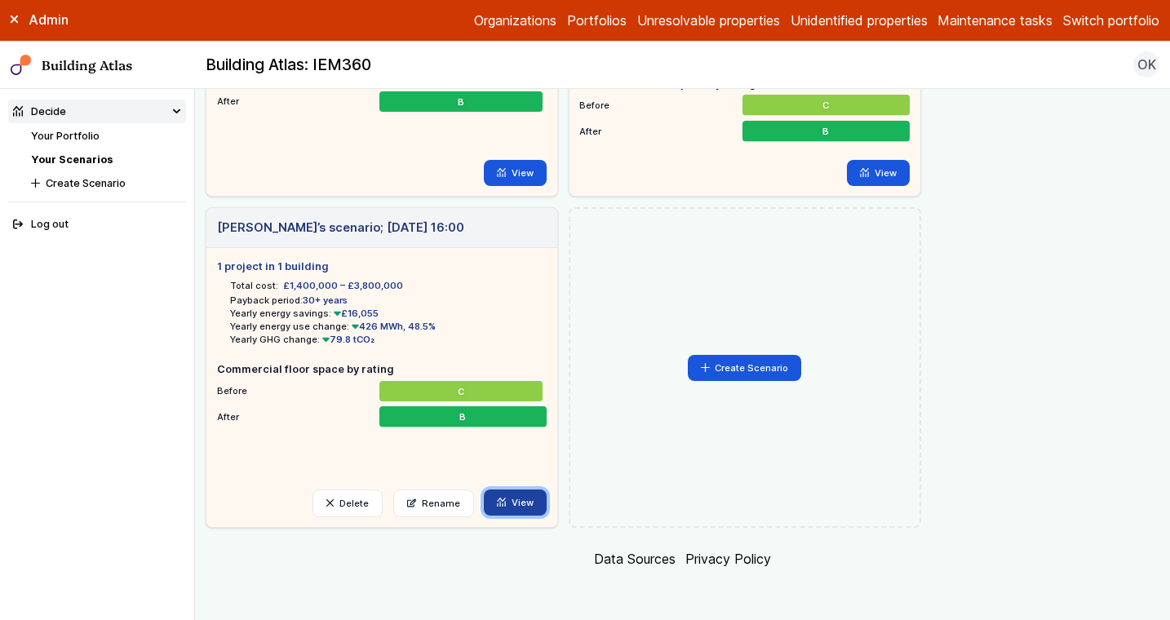
click at [504, 503] on icon at bounding box center [501, 502] width 9 height 9
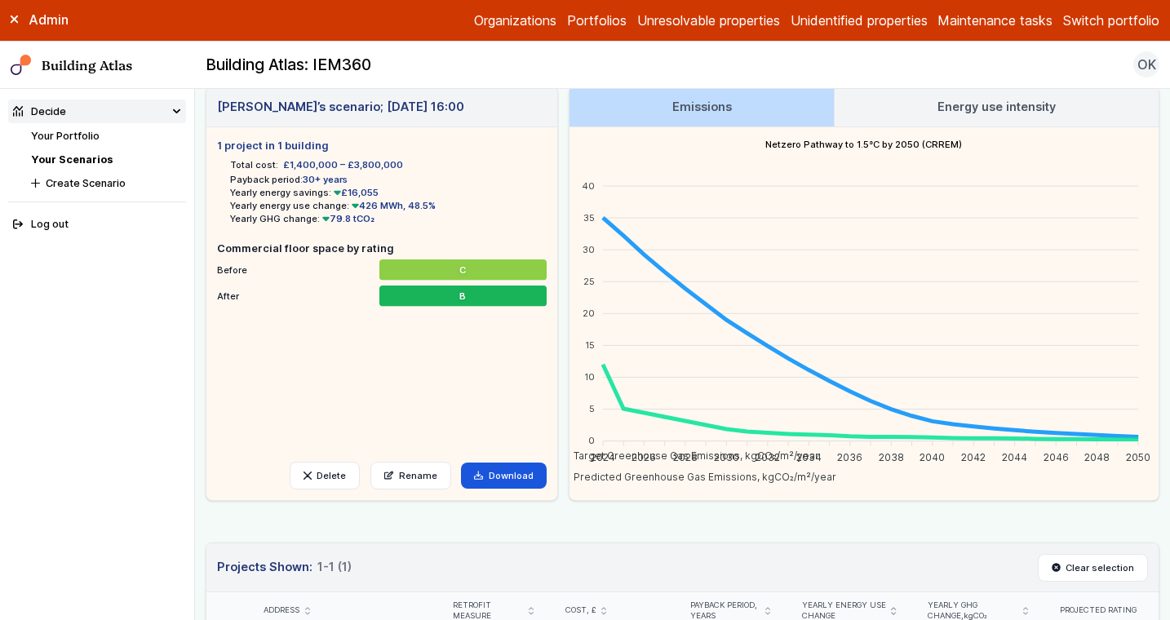
scroll to position [46, 0]
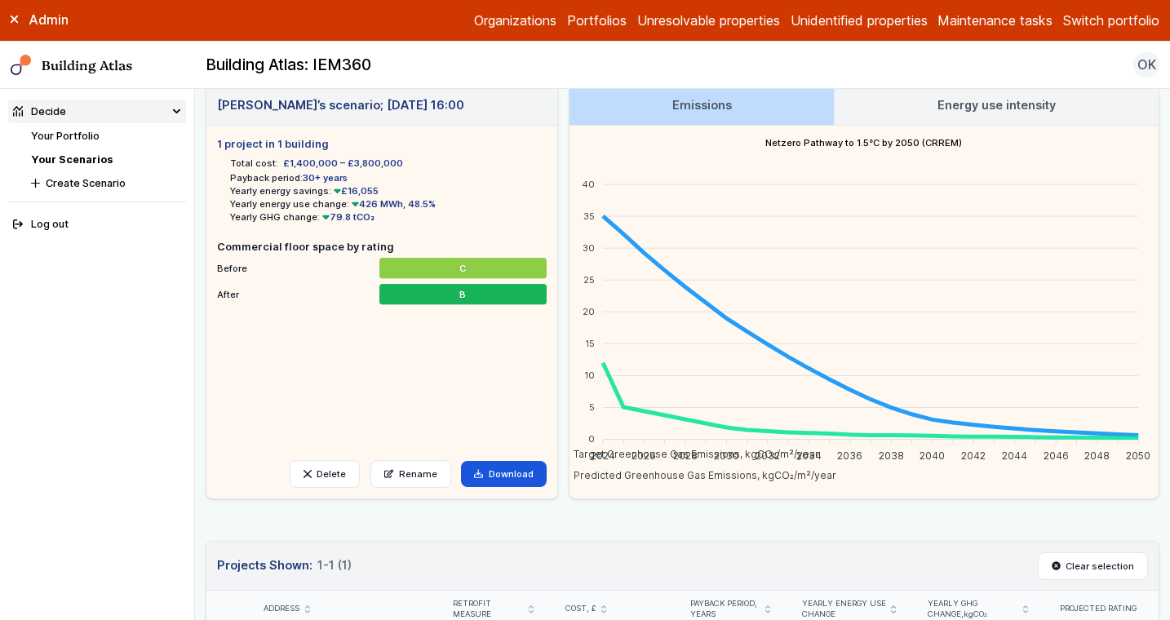
click at [87, 137] on link "Your Portfolio" at bounding box center [65, 136] width 69 height 12
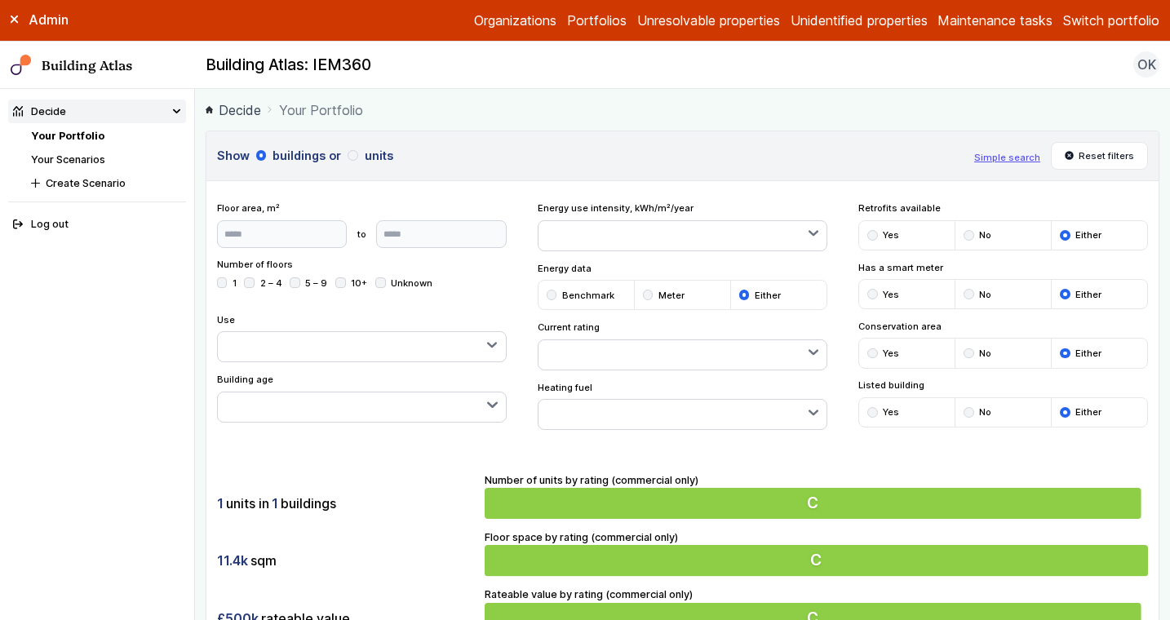
click at [87, 162] on link "Your Scenarios" at bounding box center [68, 159] width 74 height 12
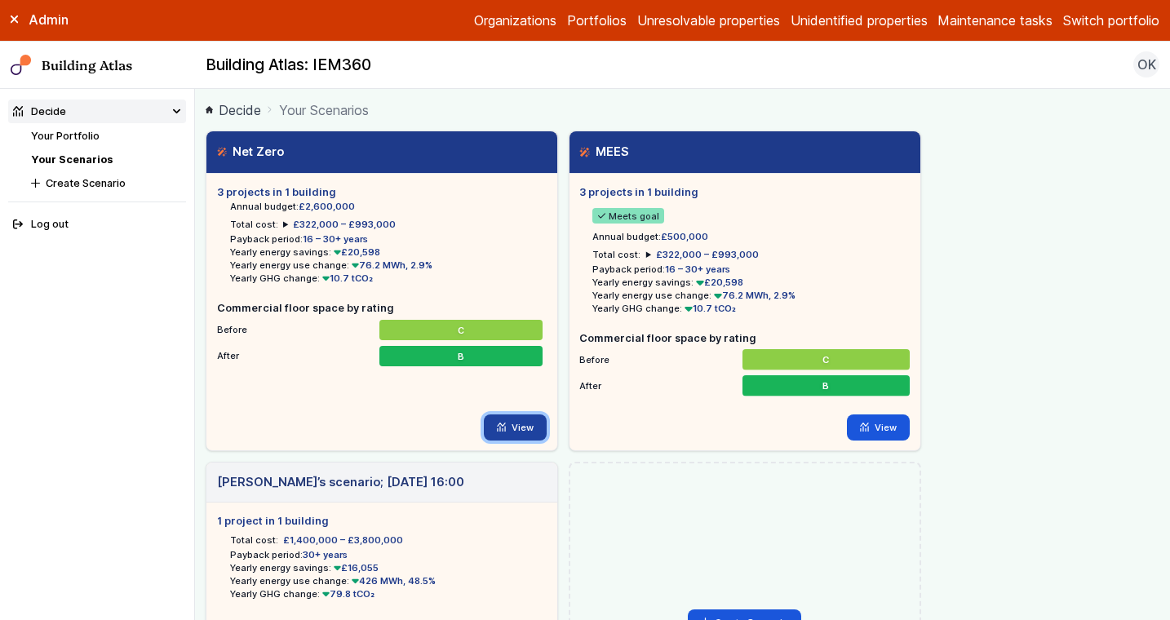
click at [513, 429] on link "View" at bounding box center [515, 428] width 63 height 26
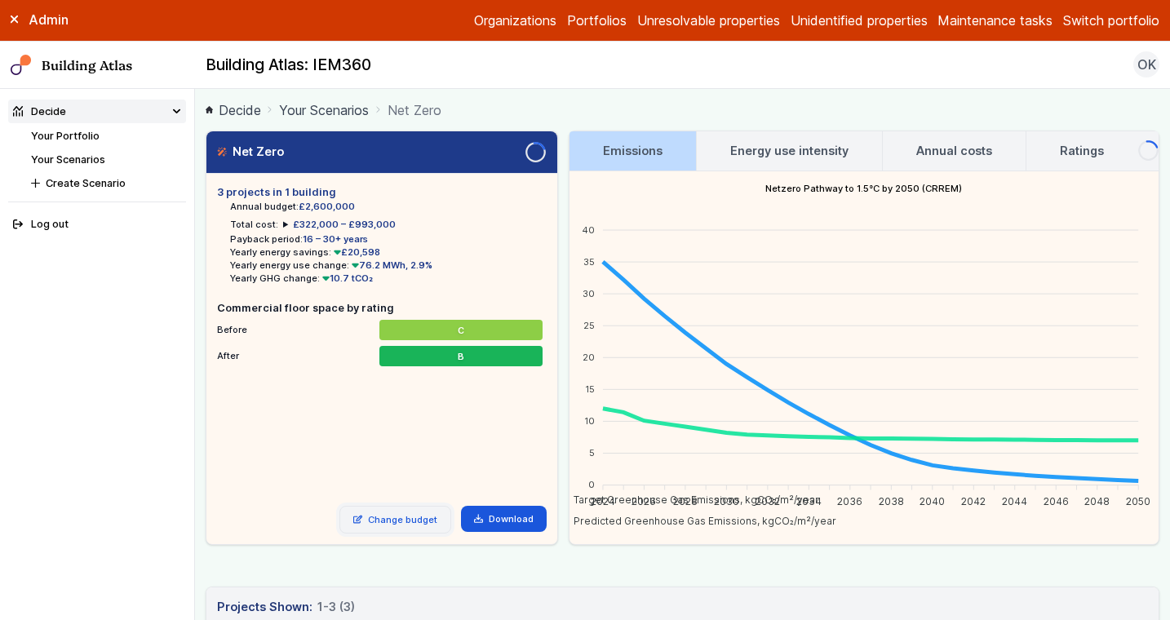
click at [399, 530] on link "Change budget" at bounding box center [396, 520] width 112 height 28
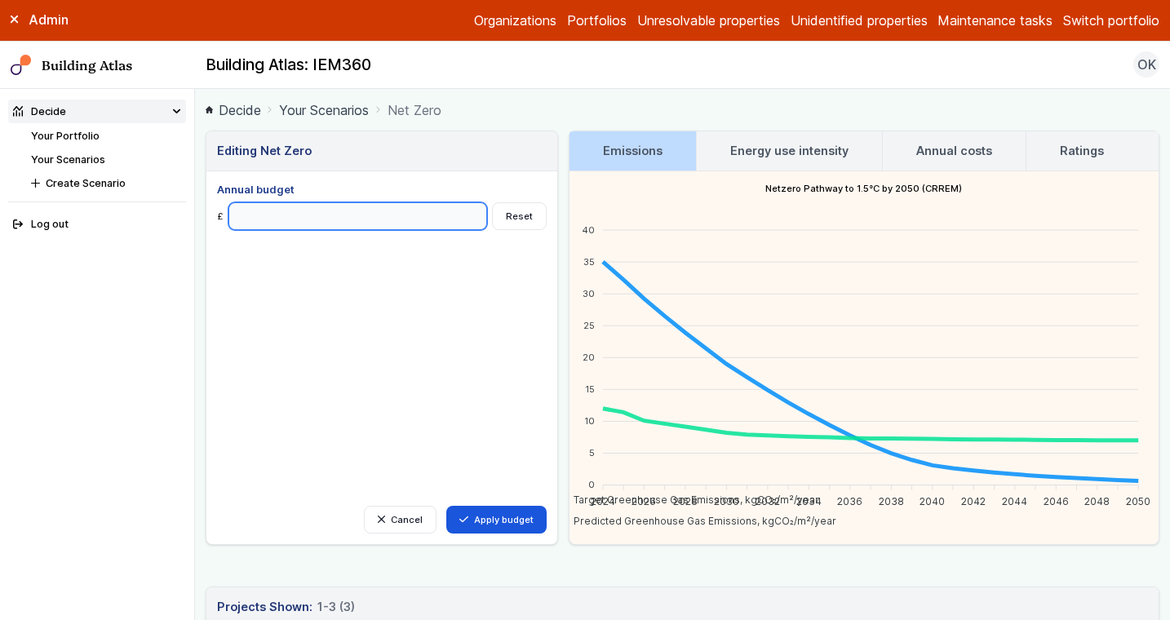
click at [313, 220] on input "Annual budget" at bounding box center [358, 216] width 259 height 28
type input "*******"
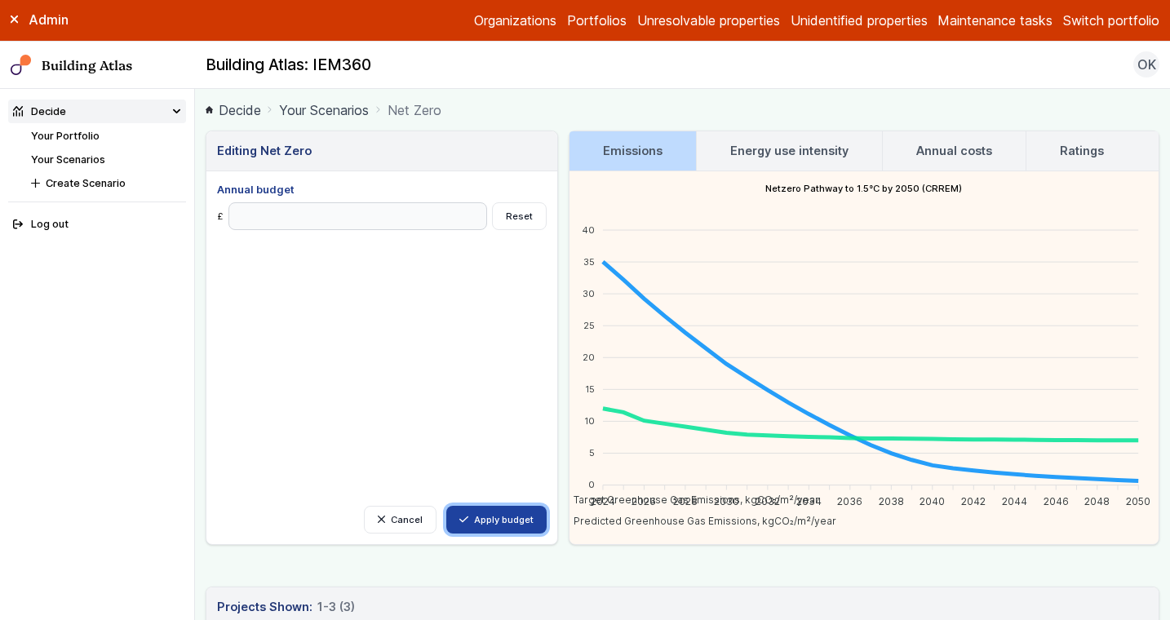
click at [491, 520] on button "Apply budget" at bounding box center [496, 520] width 100 height 28
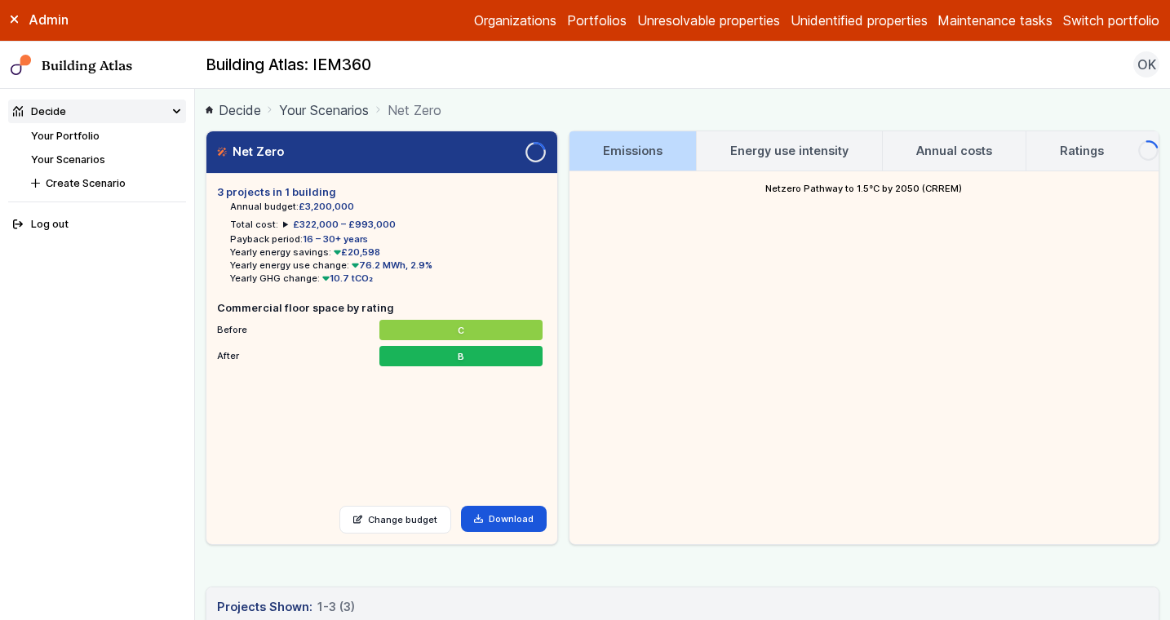
click at [473, 447] on ul "3 projects in 1 building Annual budget: £3,200,000 Total cost: £322,000 – £993,…" at bounding box center [382, 334] width 330 height 300
click at [88, 161] on link "Your Scenarios" at bounding box center [68, 159] width 74 height 12
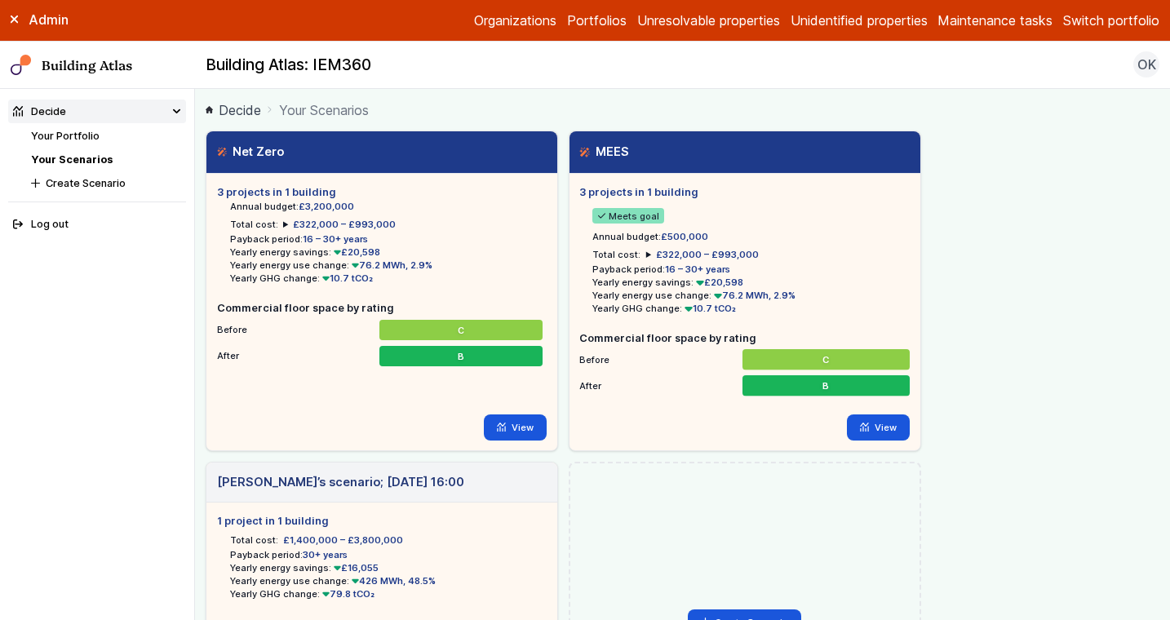
click at [88, 161] on link "Your Scenarios" at bounding box center [72, 159] width 82 height 12
